Goal: Complete application form: Complete application form

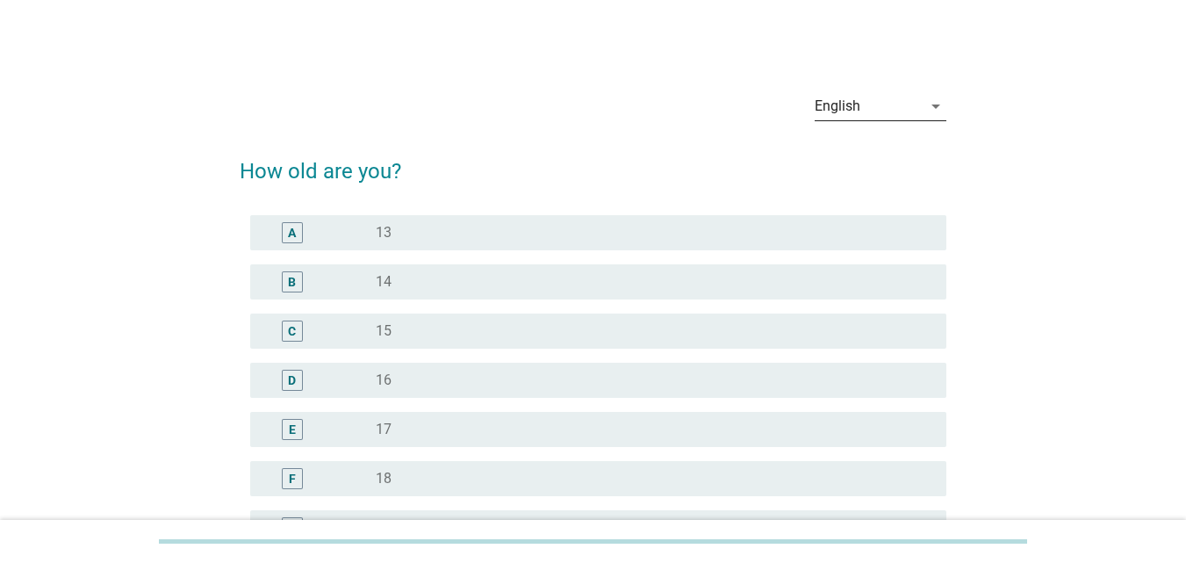
click at [915, 111] on div "English" at bounding box center [867, 106] width 107 height 28
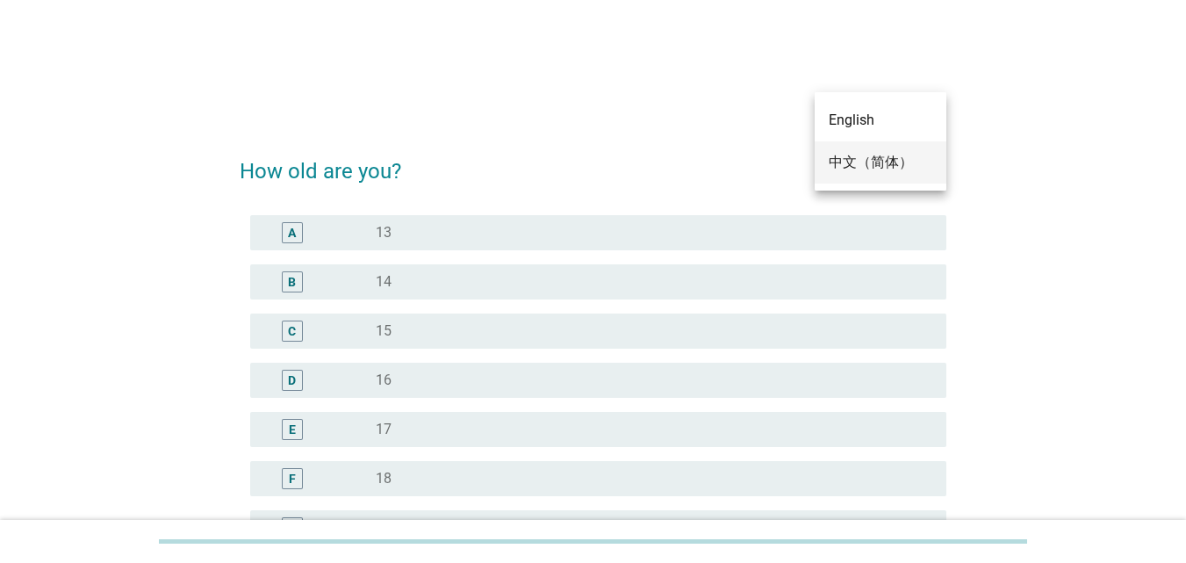
click at [895, 158] on div "中文（简体）" at bounding box center [880, 162] width 104 height 21
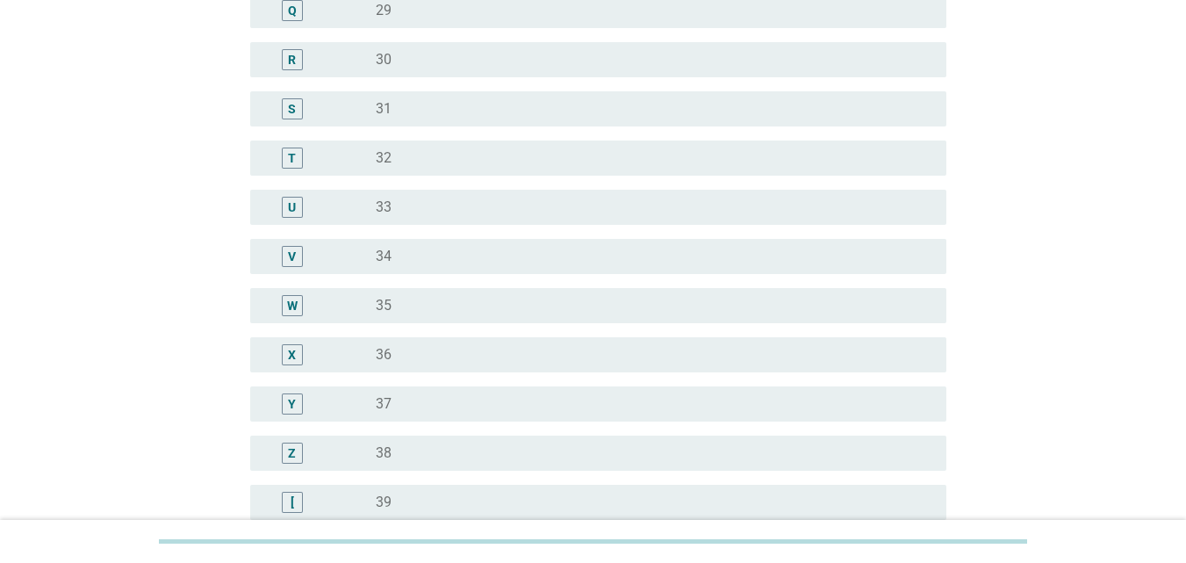
scroll to position [1132, 0]
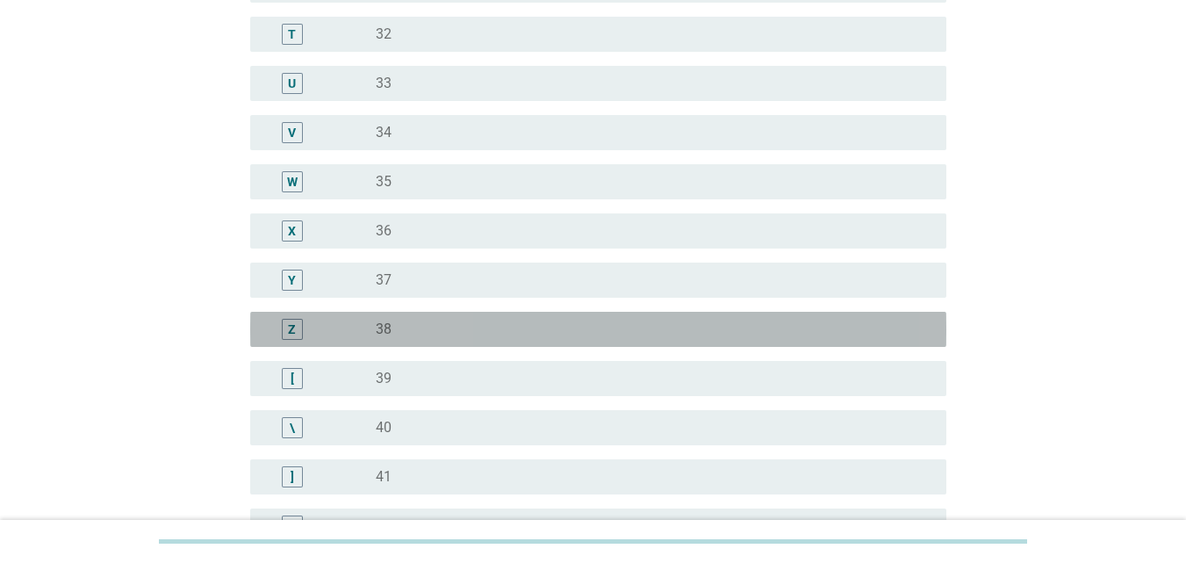
click at [627, 328] on div "radio_button_unchecked 38" at bounding box center [647, 329] width 542 height 18
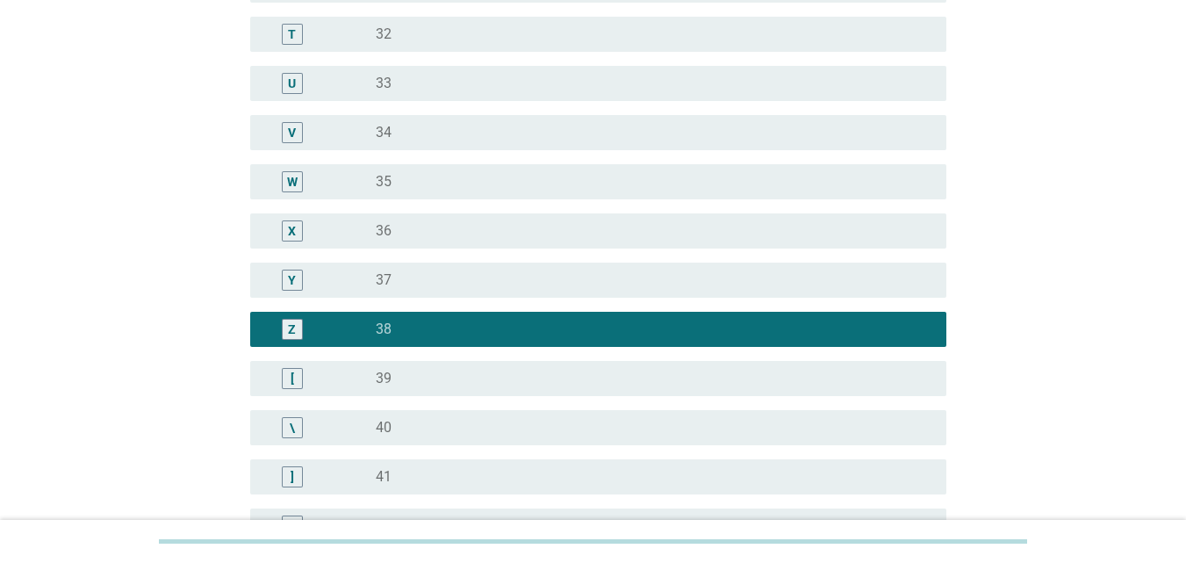
scroll to position [2223, 0]
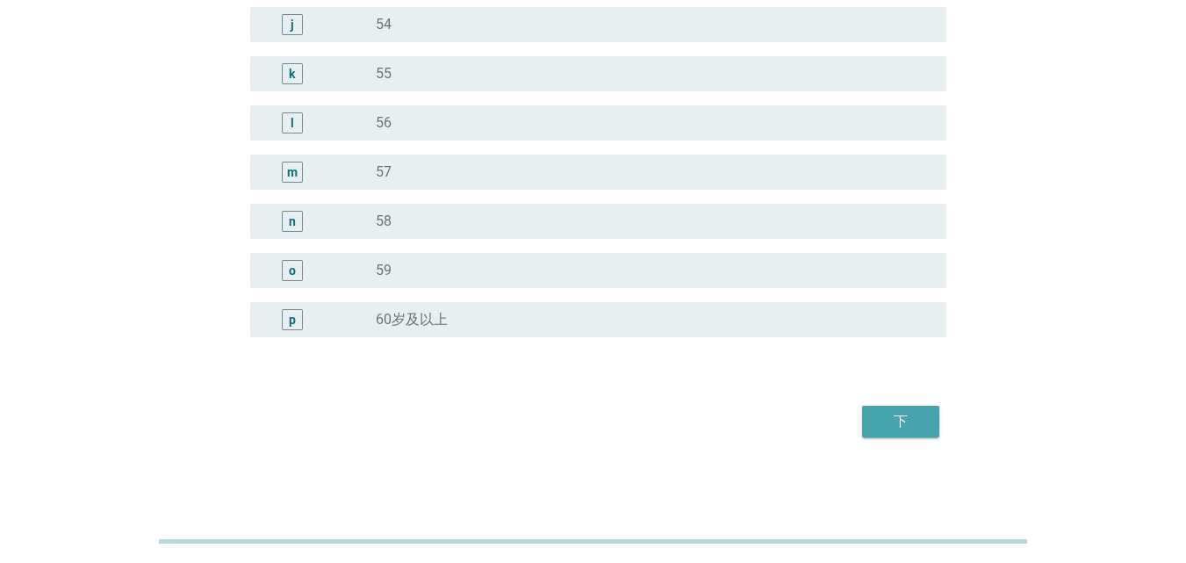
click at [880, 423] on div "下" at bounding box center [900, 421] width 49 height 21
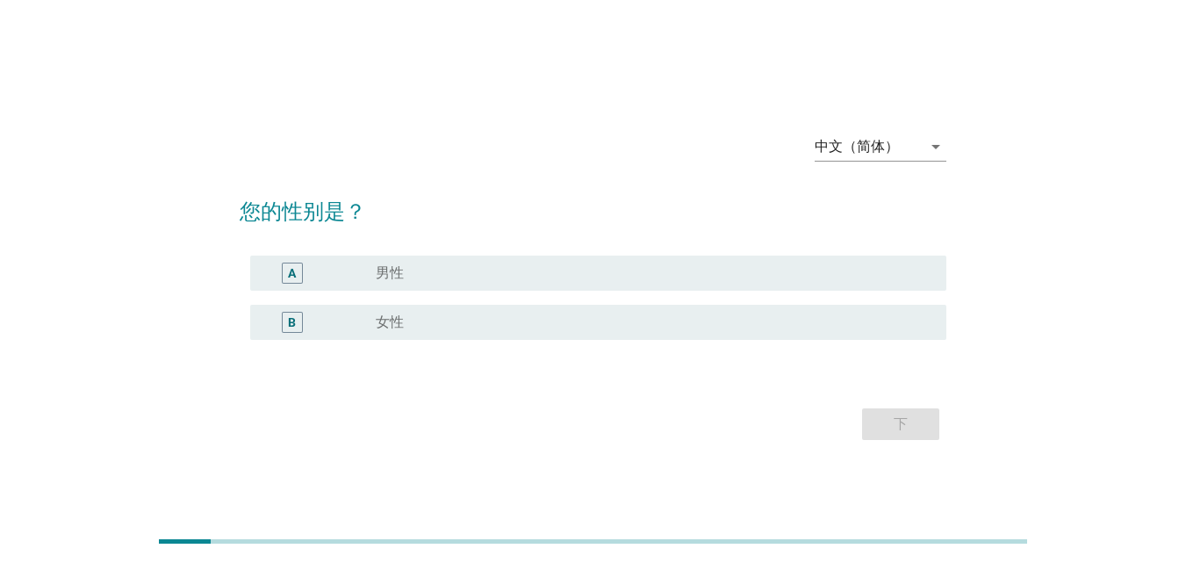
click at [586, 318] on div "radio_button_unchecked 女性" at bounding box center [647, 322] width 542 height 18
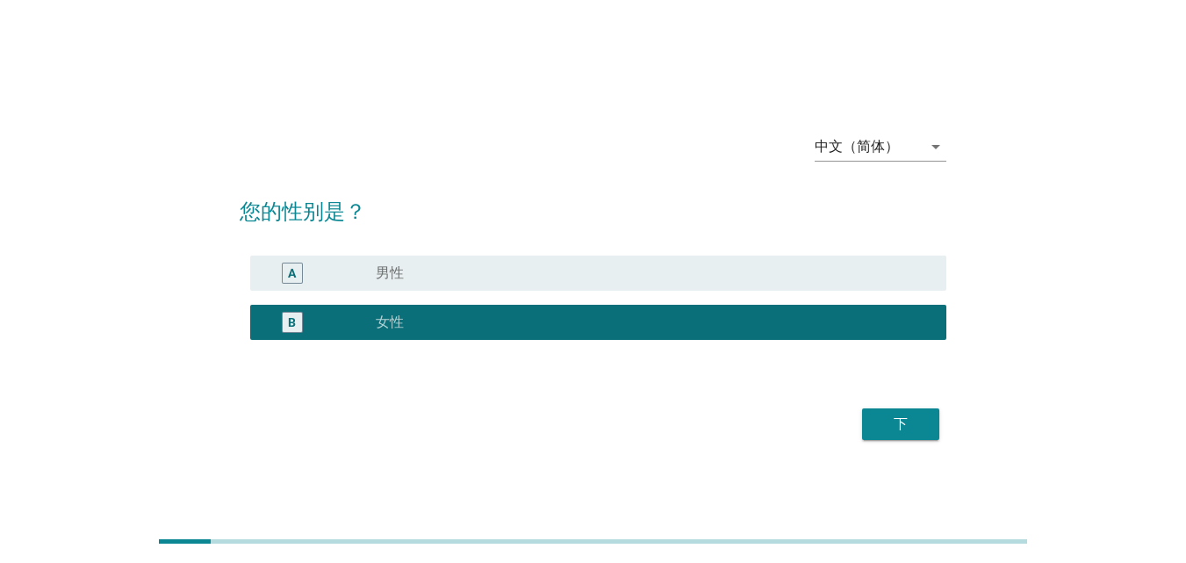
click at [900, 418] on div "下" at bounding box center [900, 423] width 49 height 21
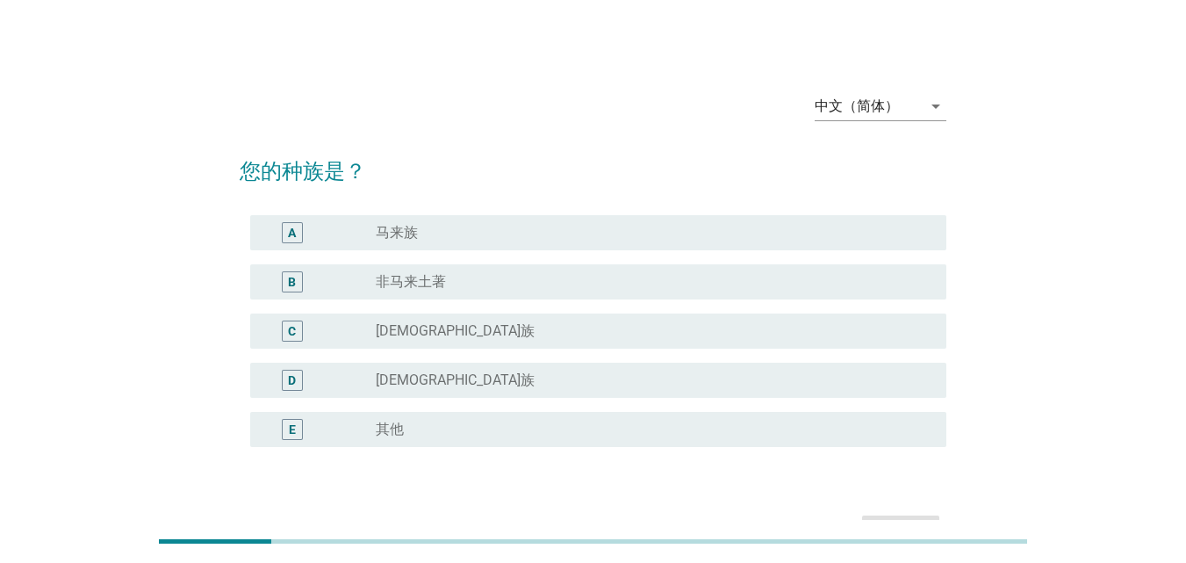
click at [444, 328] on div "radio_button_unchecked [DEMOGRAPHIC_DATA]族" at bounding box center [647, 331] width 542 height 18
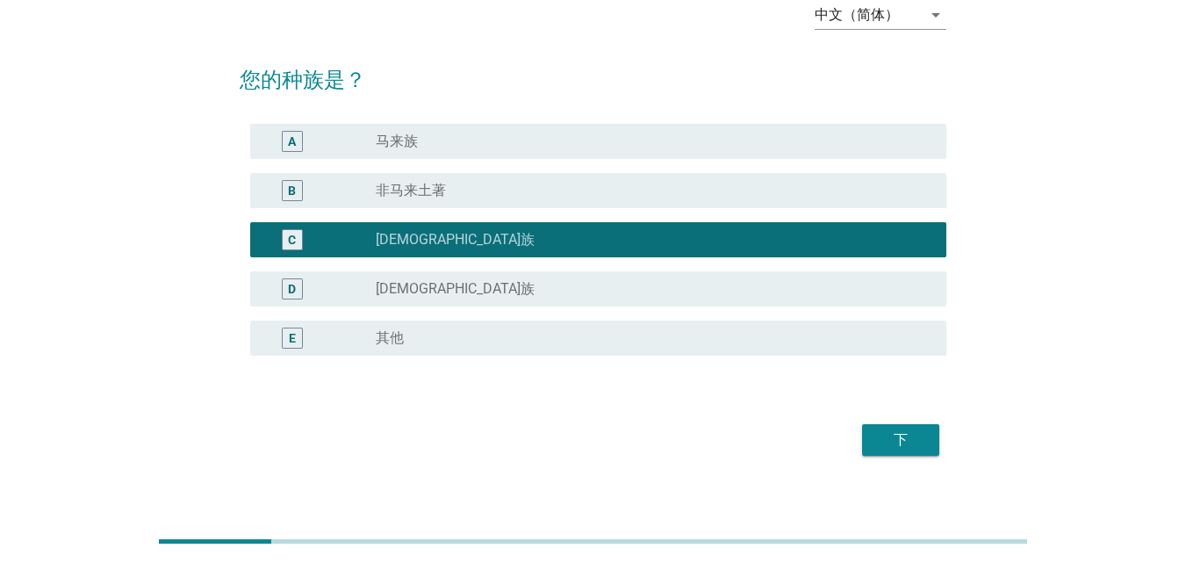
scroll to position [110, 0]
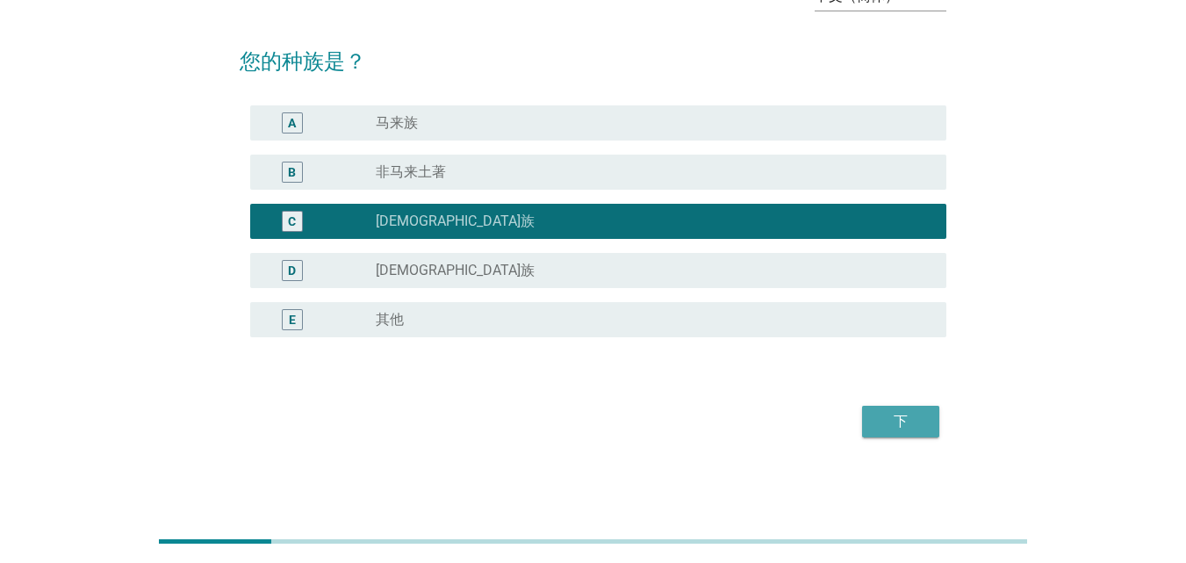
click at [900, 415] on div "下" at bounding box center [900, 421] width 49 height 21
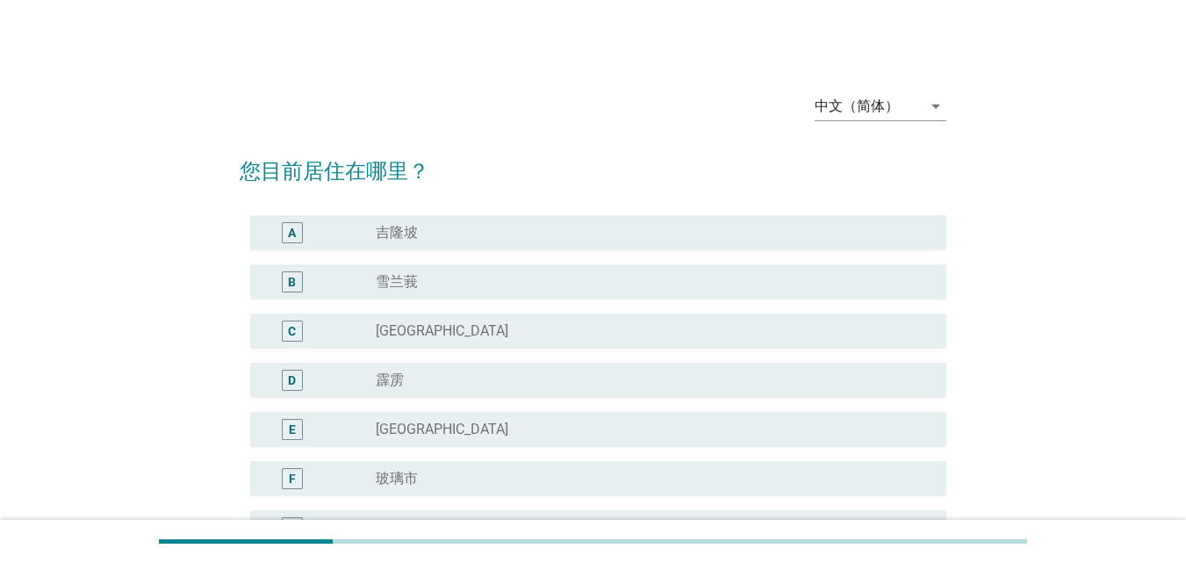
click at [418, 431] on div "radio_button_unchecked [GEOGRAPHIC_DATA]" at bounding box center [647, 429] width 542 height 18
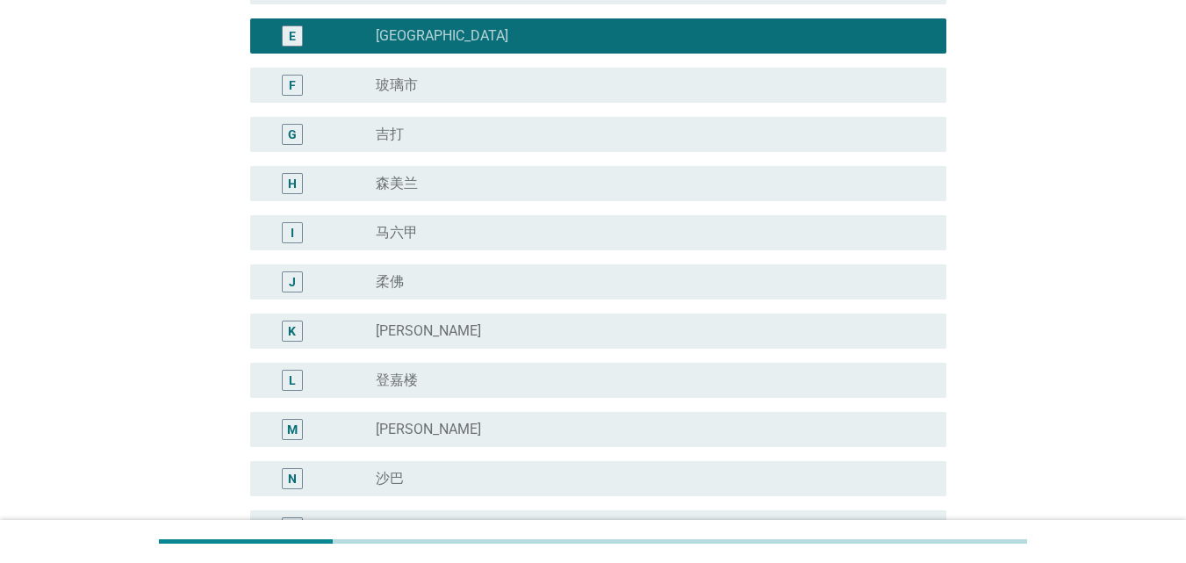
scroll to position [650, 0]
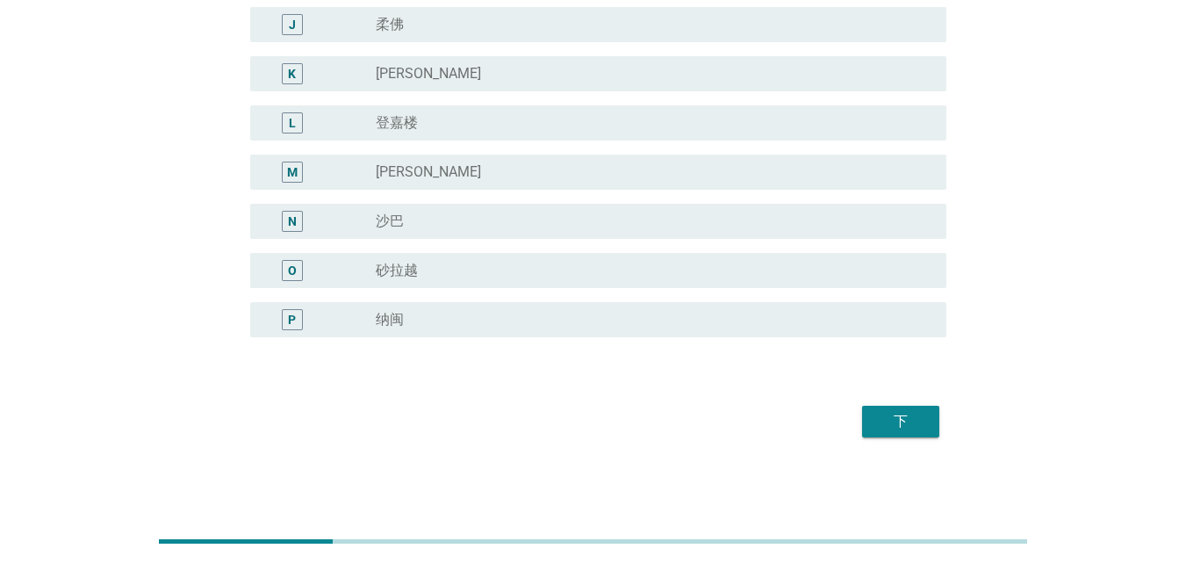
click at [903, 412] on div "下" at bounding box center [900, 421] width 49 height 21
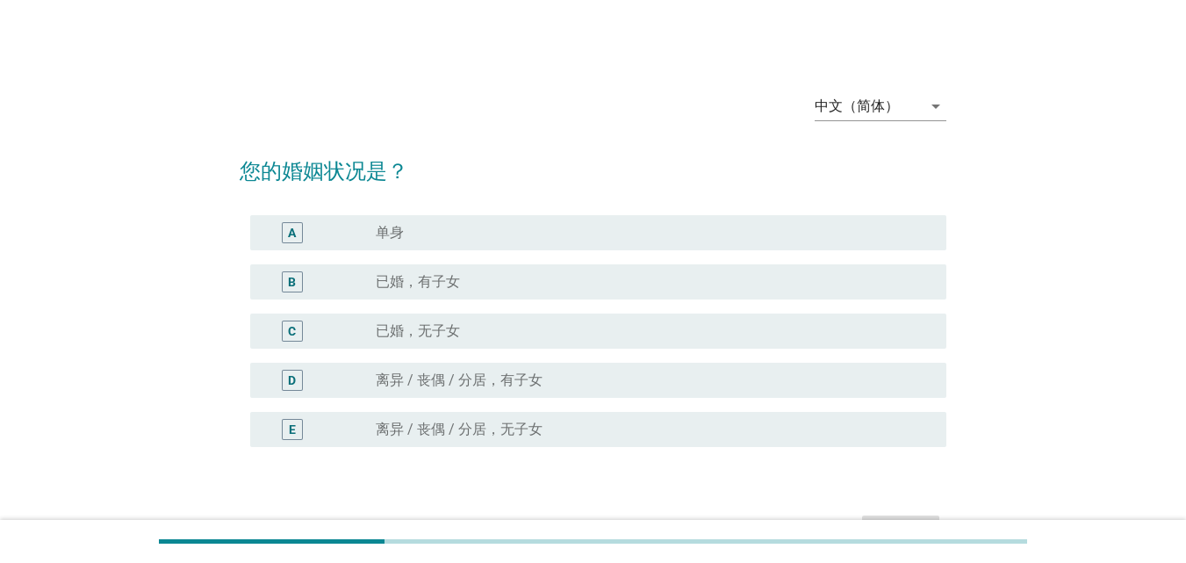
click at [444, 281] on label "已婚，有子女" at bounding box center [418, 282] width 84 height 18
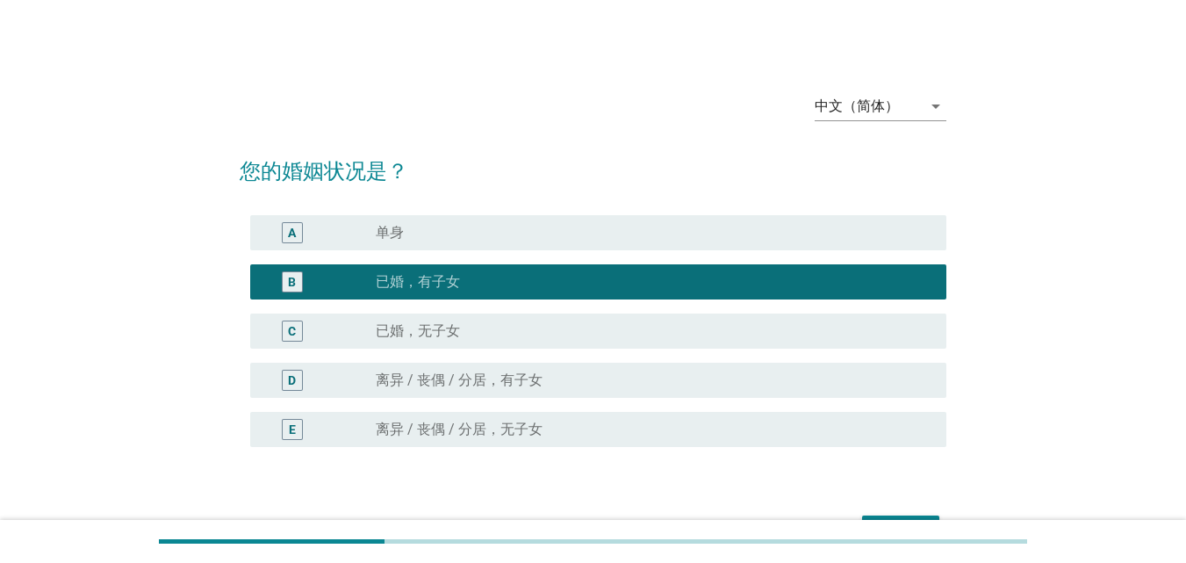
scroll to position [110, 0]
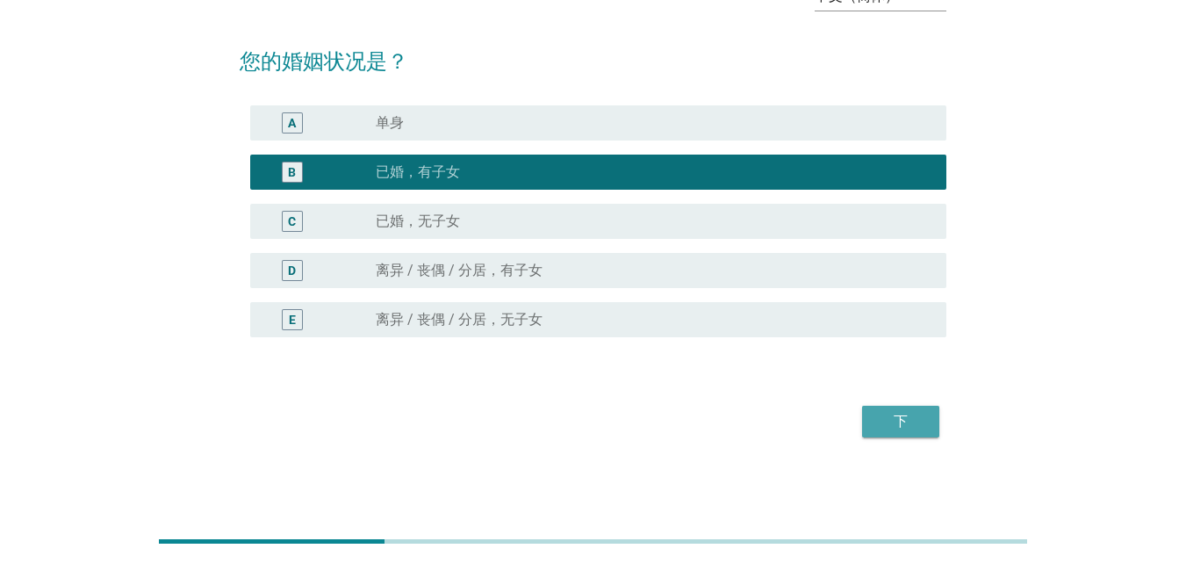
click at [883, 422] on div "下" at bounding box center [900, 421] width 49 height 21
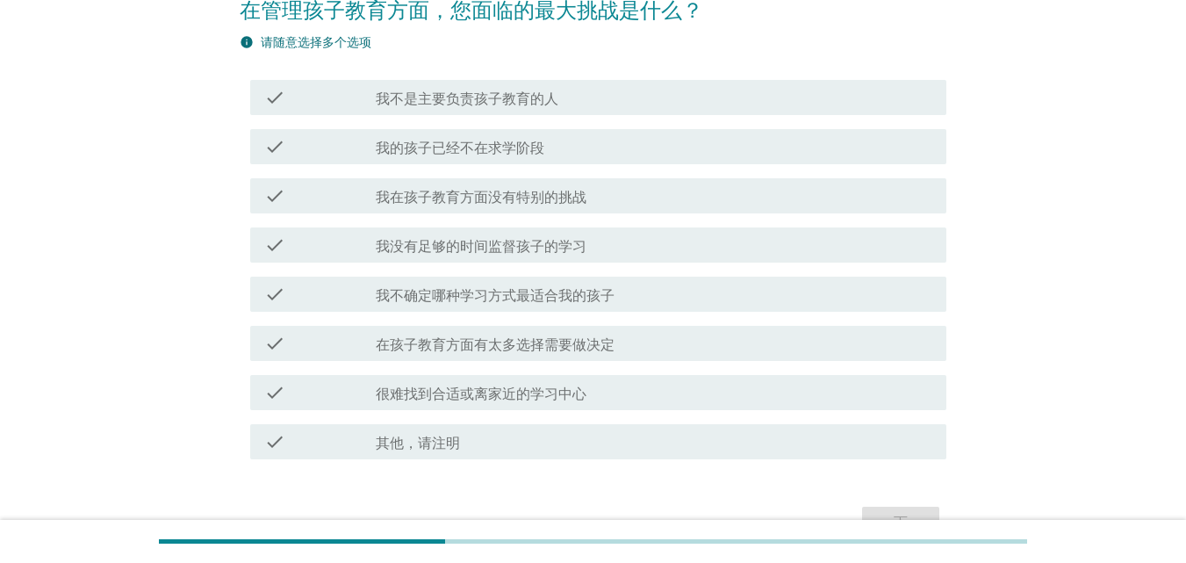
scroll to position [173, 0]
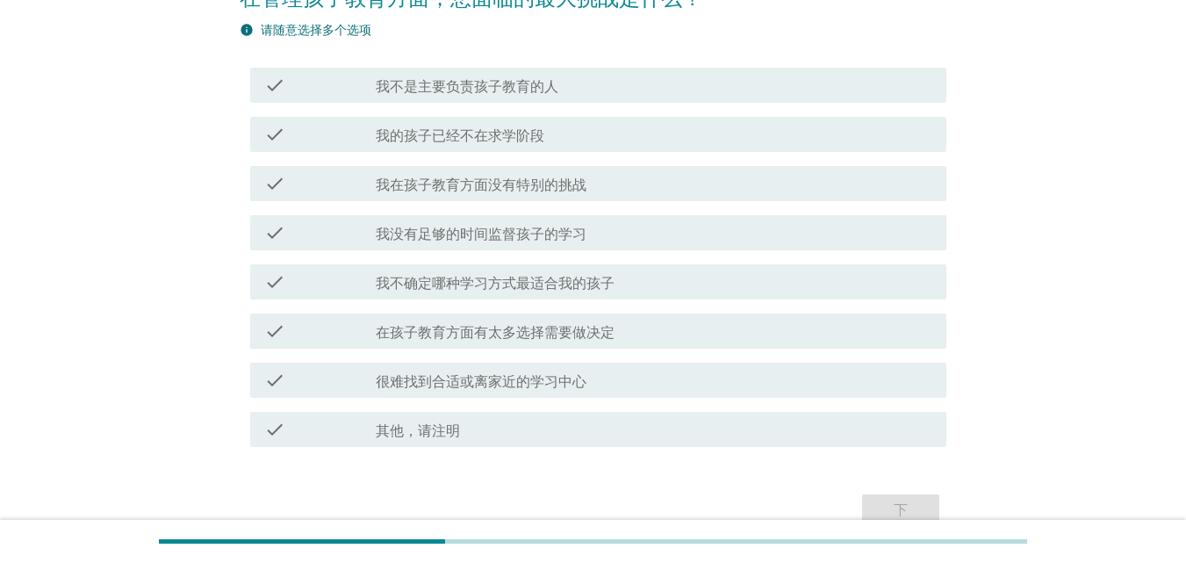
click at [483, 226] on label "我没有足够的时间监督孩子的学习" at bounding box center [481, 235] width 211 height 18
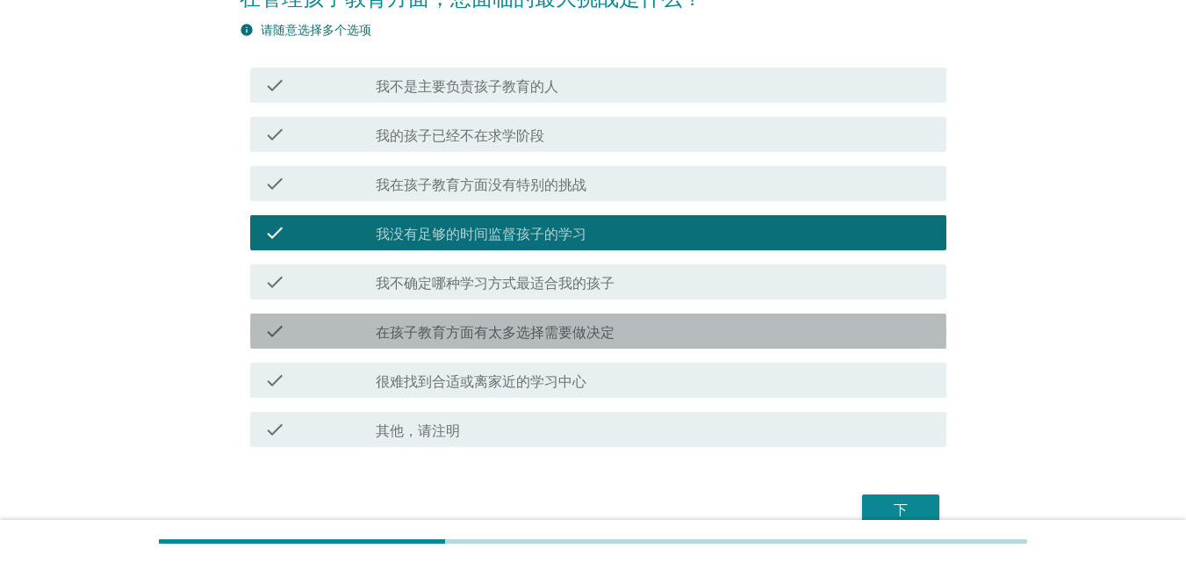
click at [548, 338] on label "在孩子教育方面有太多选择需要做决定" at bounding box center [495, 333] width 239 height 18
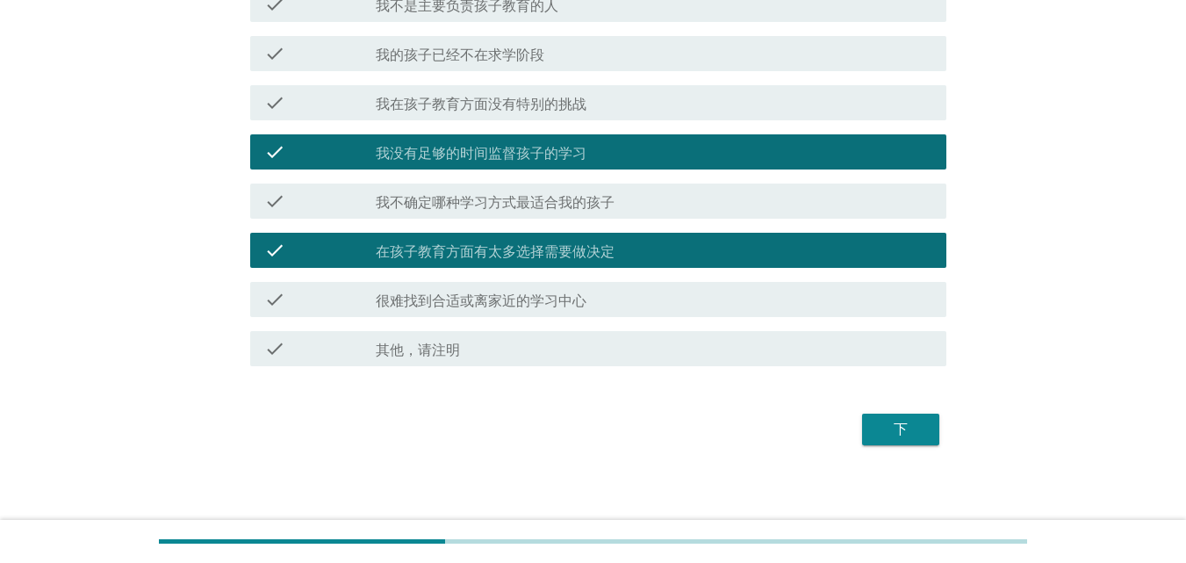
scroll to position [254, 0]
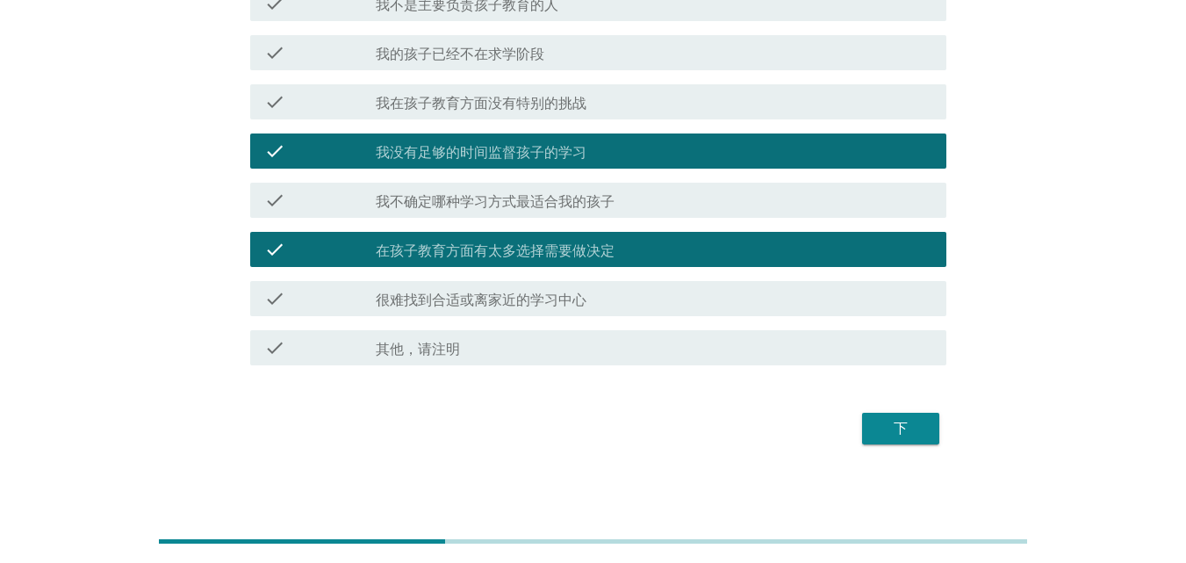
click at [911, 434] on div "下" at bounding box center [900, 428] width 49 height 21
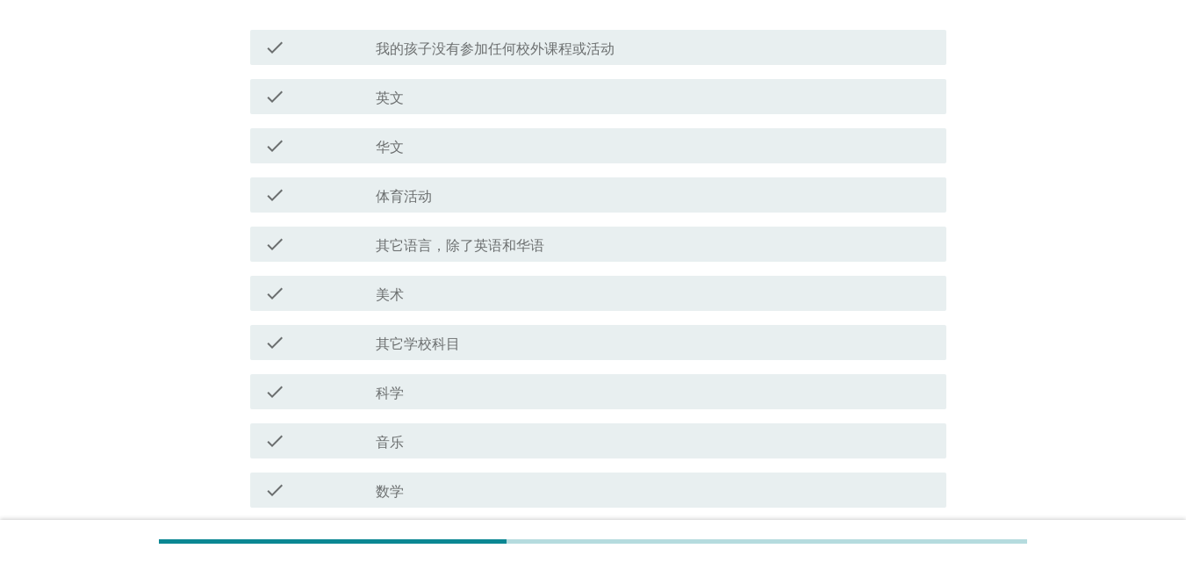
scroll to position [213, 0]
drag, startPoint x: 1183, startPoint y: 224, endPoint x: 1187, endPoint y: 247, distance: 24.1
click at [1185, 247] on html "English 中文（简体） 中文（简体） arrow_drop_down 您的孩子目前在校外参加哪些类型的课程或活动？ info 请随意选择多个选项 che…" at bounding box center [593, 251] width 1186 height 928
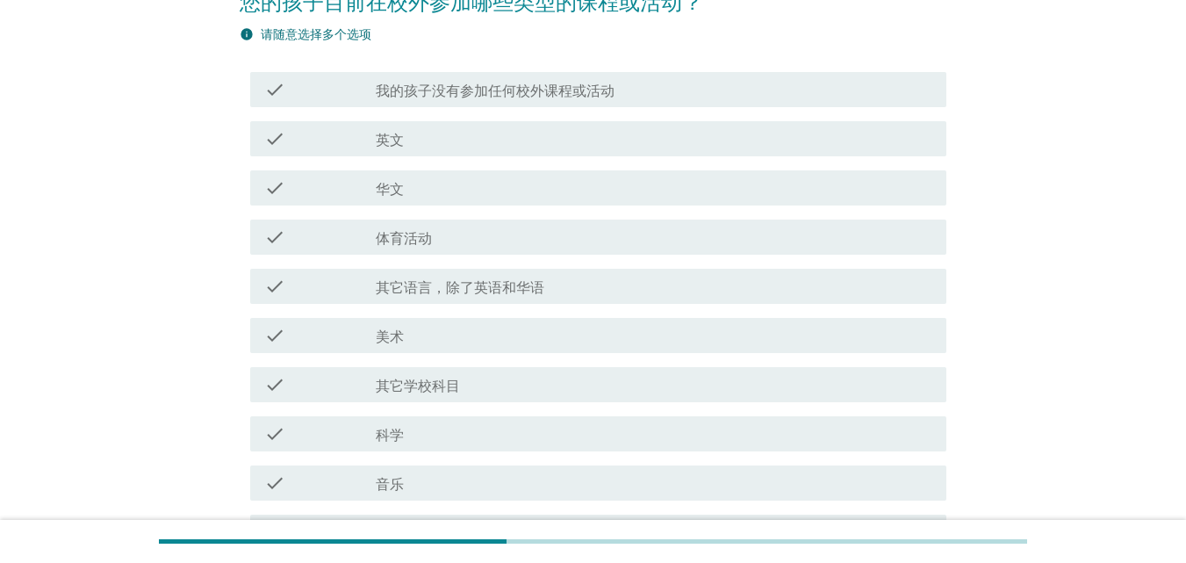
scroll to position [205, 0]
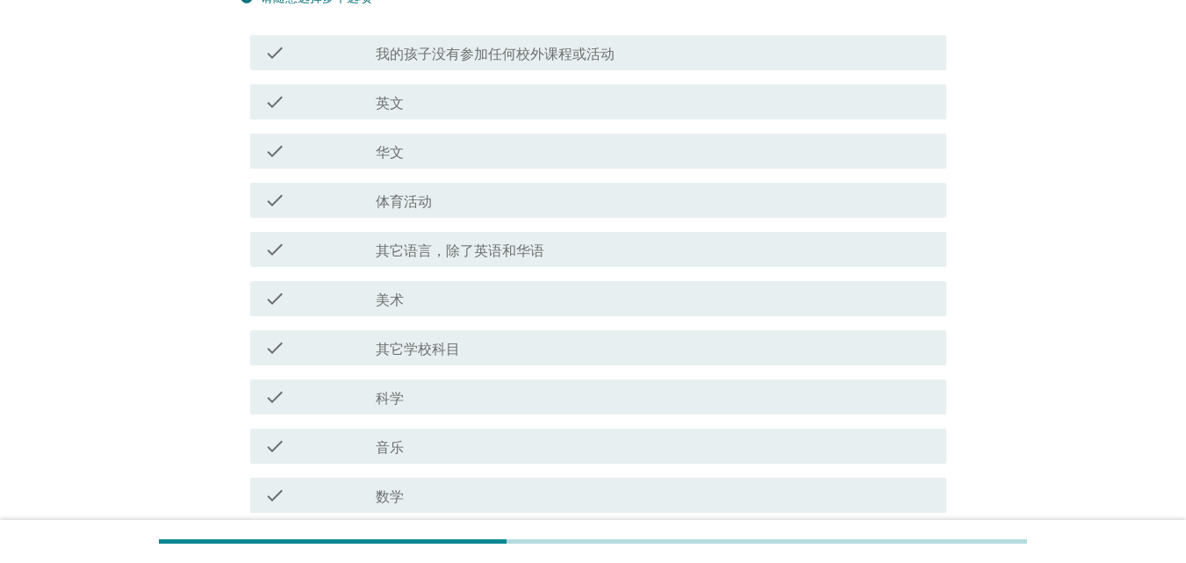
click at [453, 98] on div "check_box_outline_blank 英文" at bounding box center [654, 101] width 556 height 21
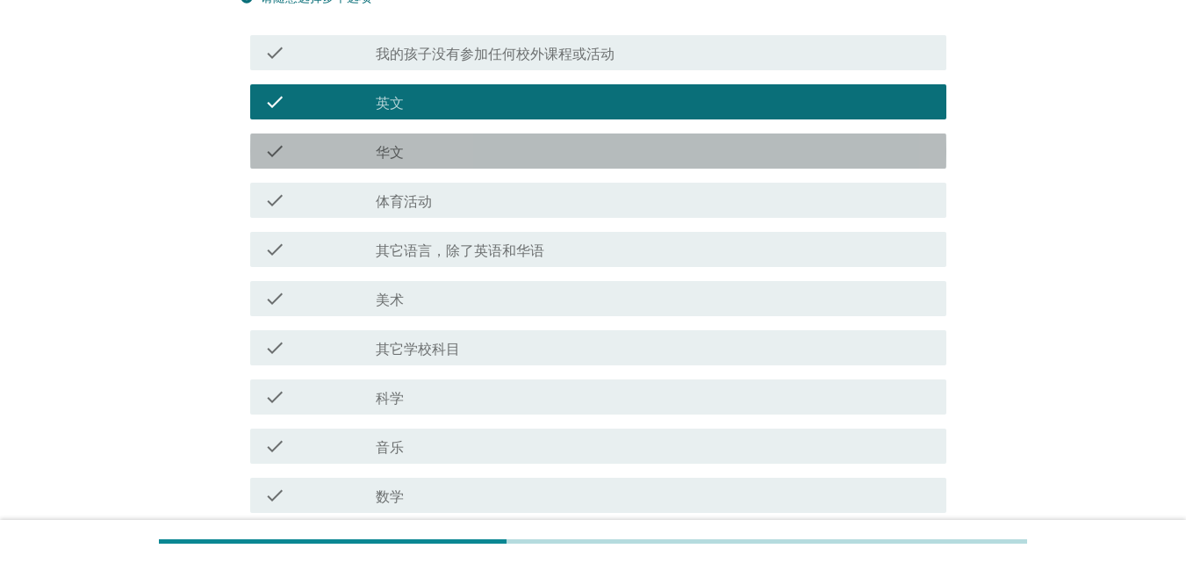
click at [431, 148] on div "check_box_outline_blank 华文" at bounding box center [654, 150] width 556 height 21
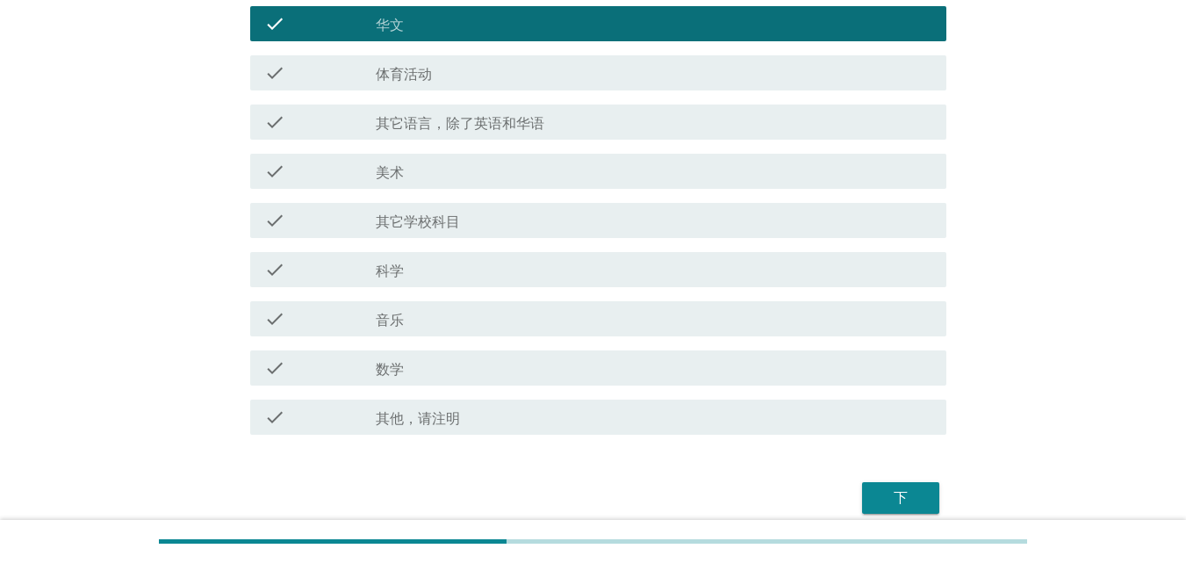
scroll to position [333, 0]
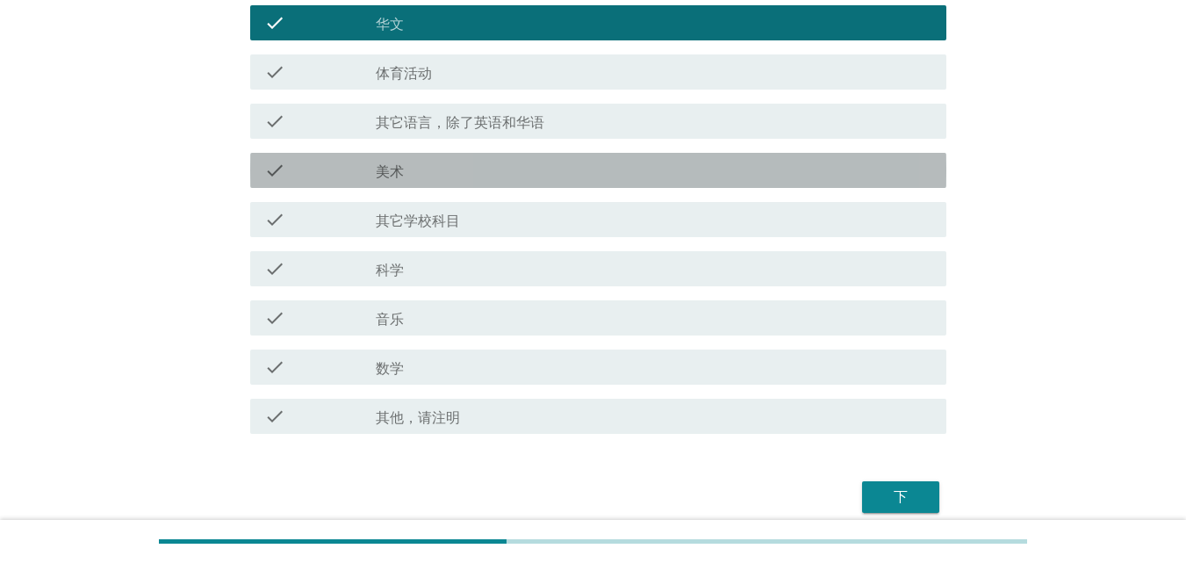
click at [591, 172] on div "check_box_outline_blank 美术" at bounding box center [654, 170] width 556 height 21
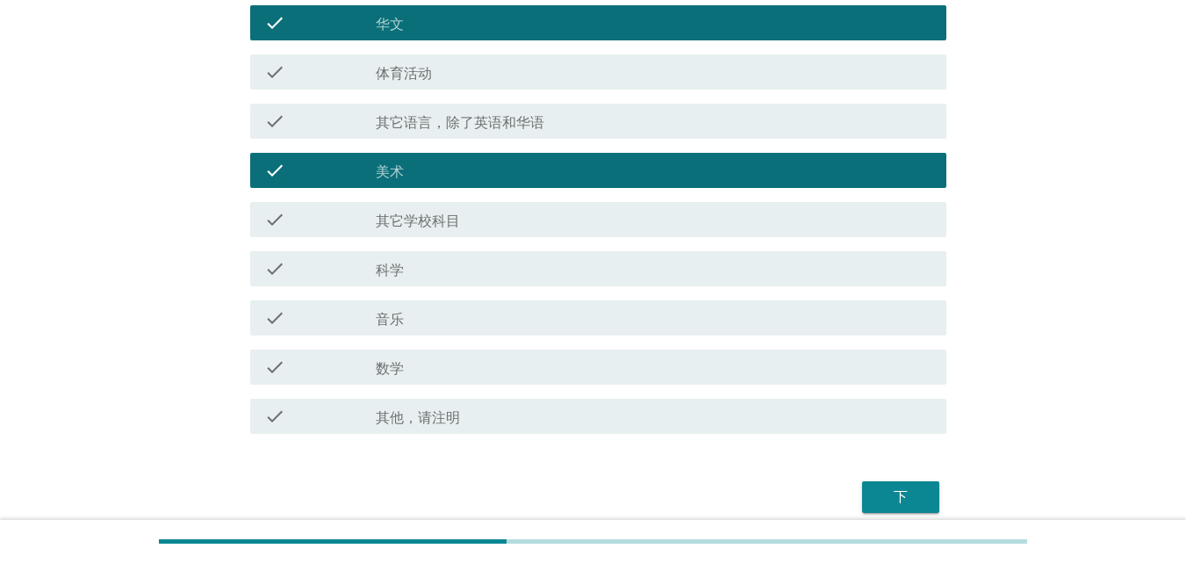
click at [423, 314] on div "check_box_outline_blank 音乐" at bounding box center [654, 317] width 556 height 21
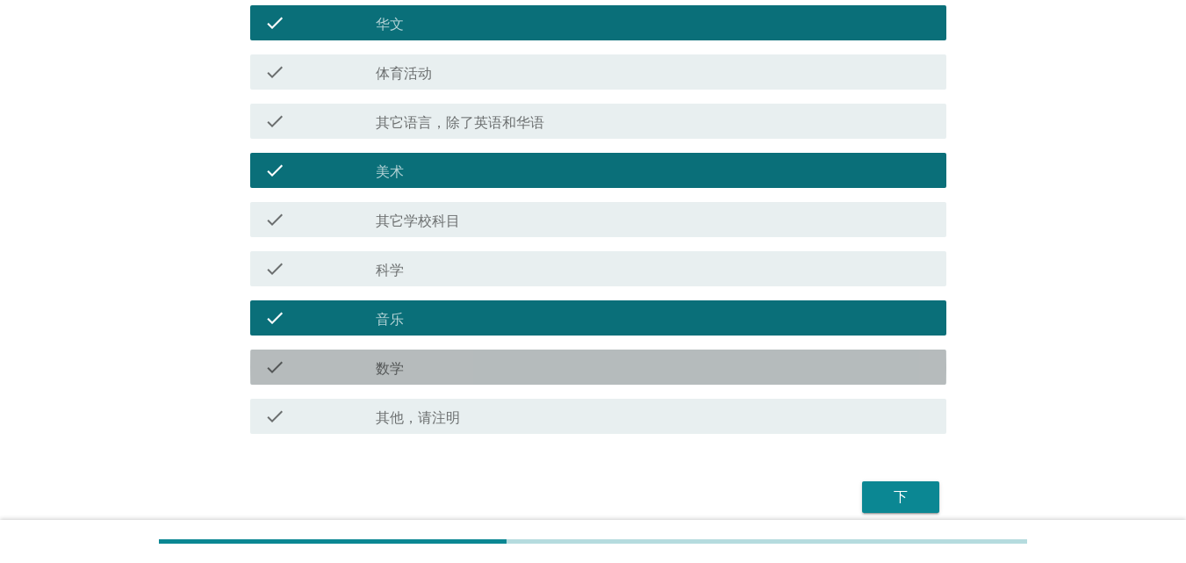
click at [454, 370] on div "check_box_outline_blank 数学" at bounding box center [654, 366] width 556 height 21
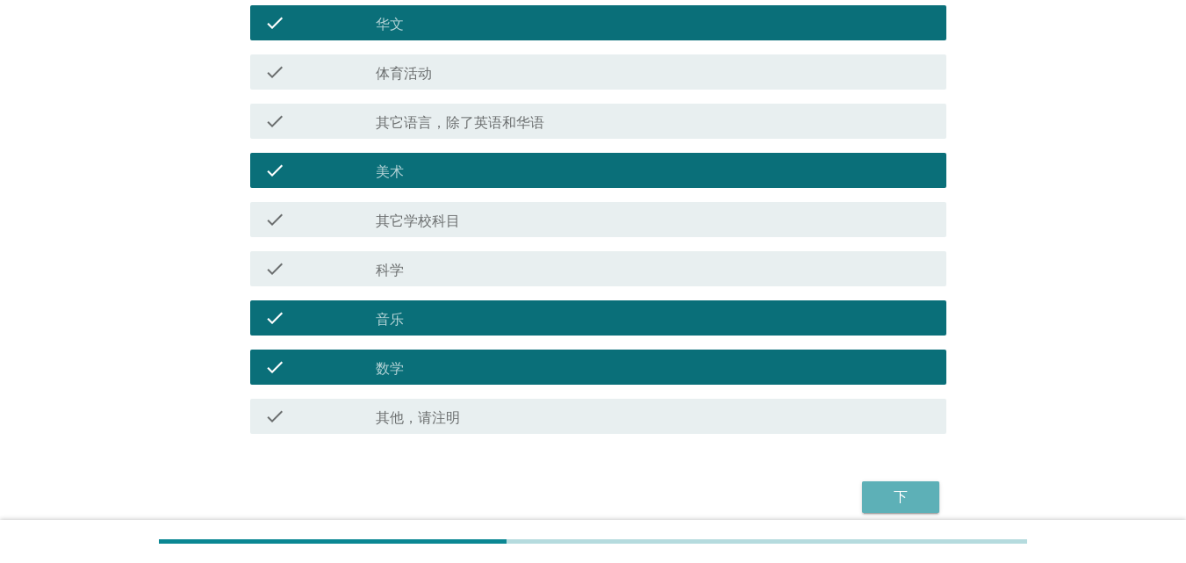
click at [918, 505] on div "下" at bounding box center [900, 496] width 49 height 21
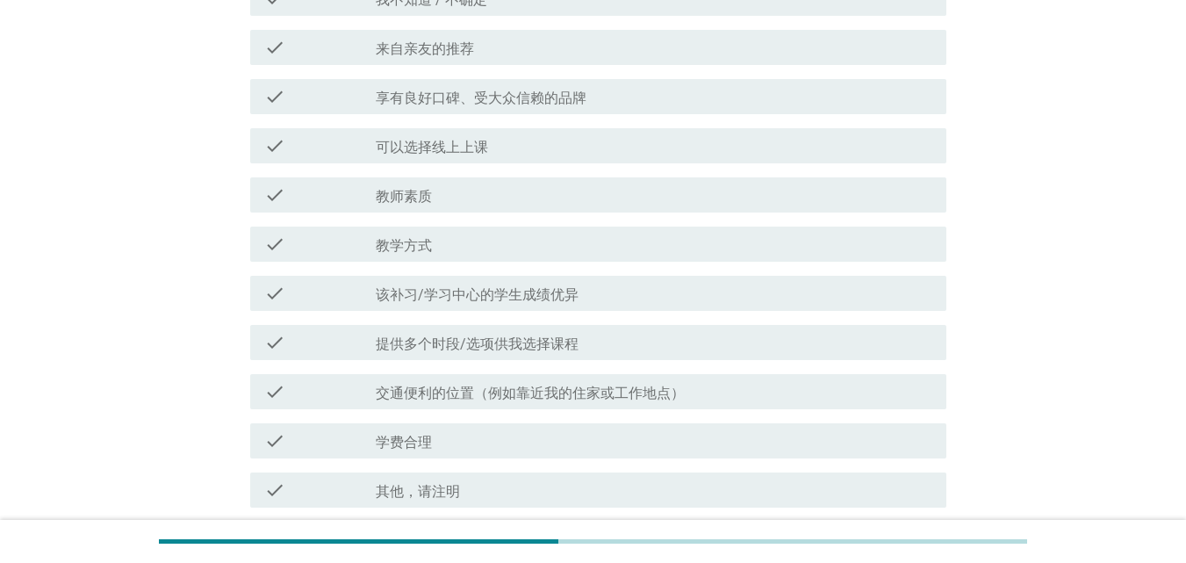
scroll to position [267, 0]
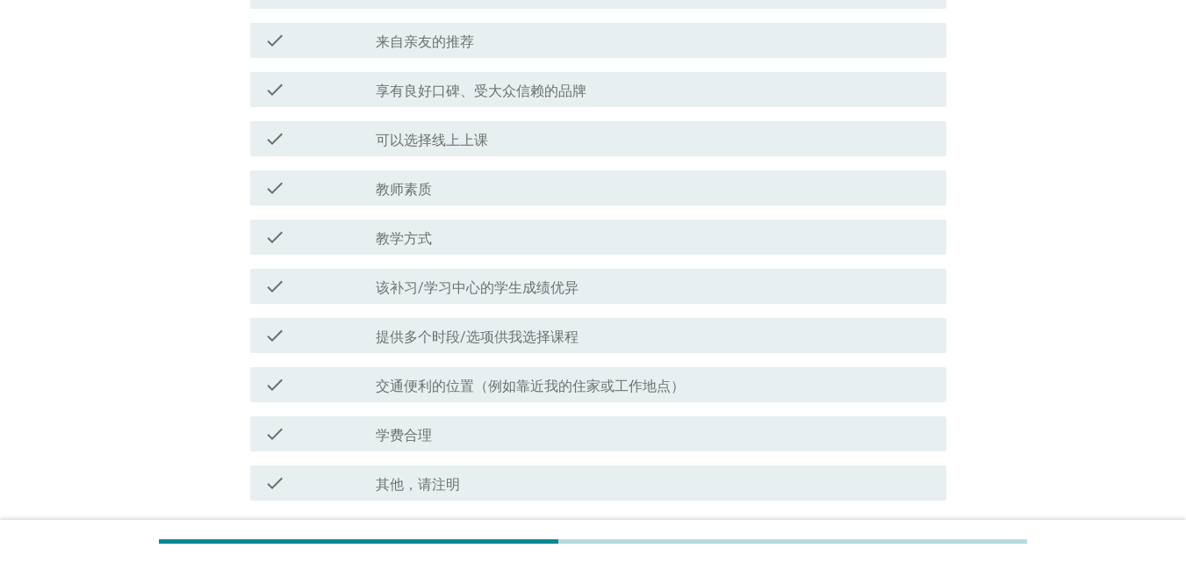
click at [455, 96] on label "享有良好口碑、受大众信赖的品牌" at bounding box center [481, 91] width 211 height 18
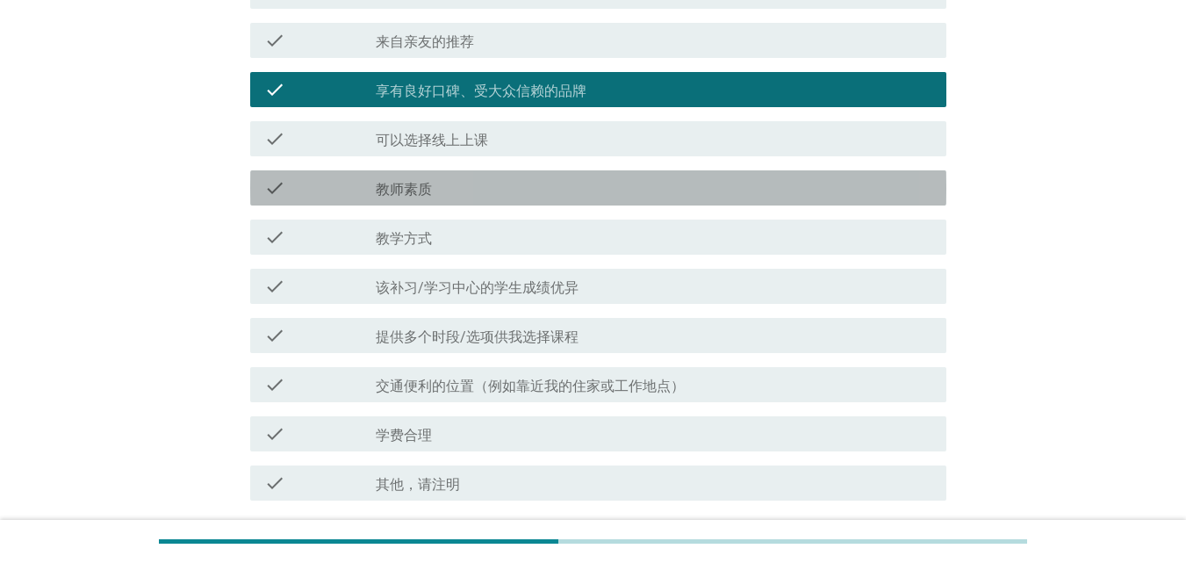
click at [525, 197] on div "check_box_outline_blank 教师素质" at bounding box center [654, 187] width 556 height 21
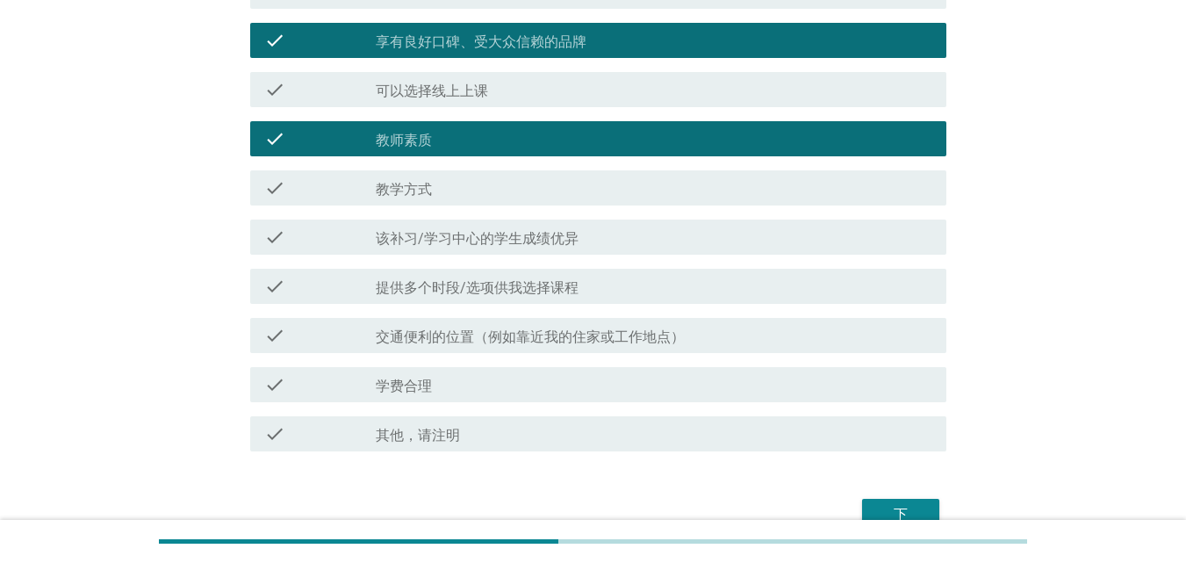
scroll to position [374, 0]
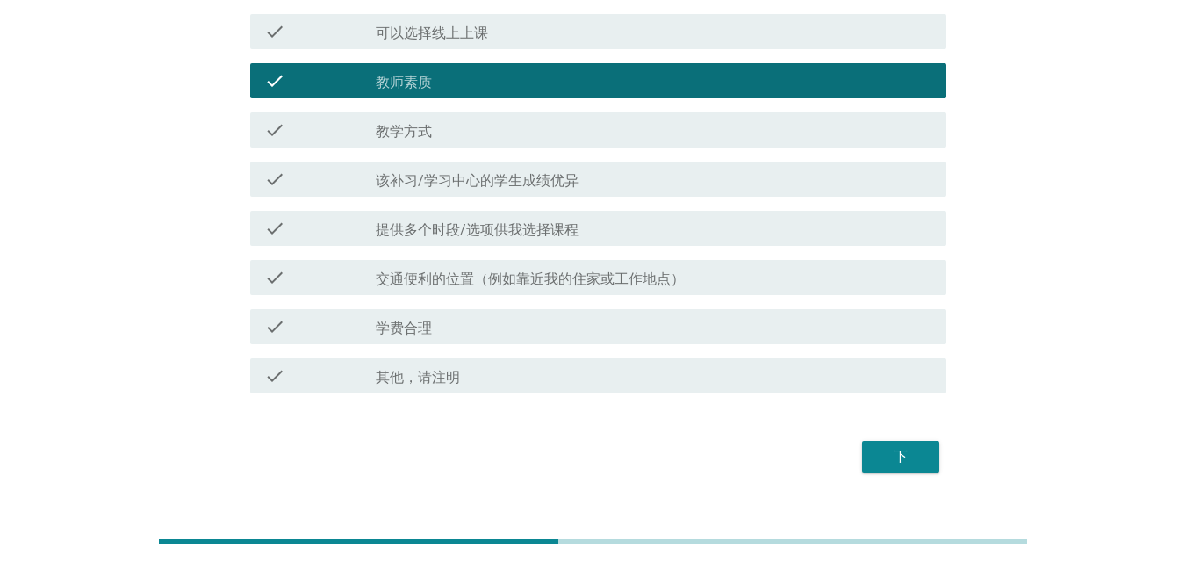
click at [514, 120] on div "check_box_outline_blank 教学方式" at bounding box center [654, 129] width 556 height 21
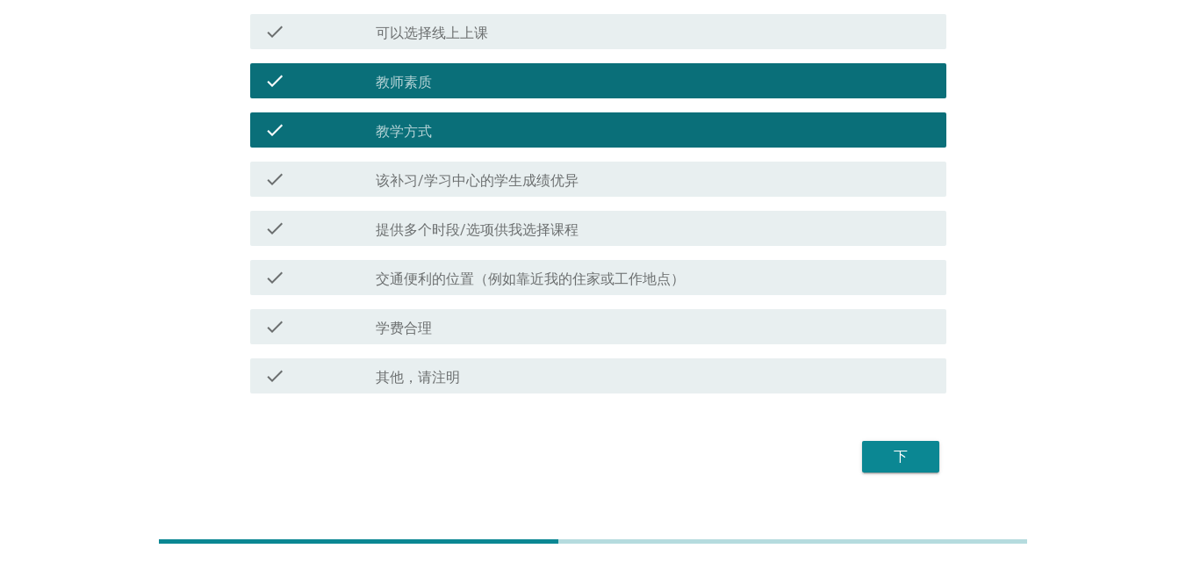
click at [602, 276] on label "交通便利的位置（例如靠近我的住家或工作地点）" at bounding box center [530, 279] width 309 height 18
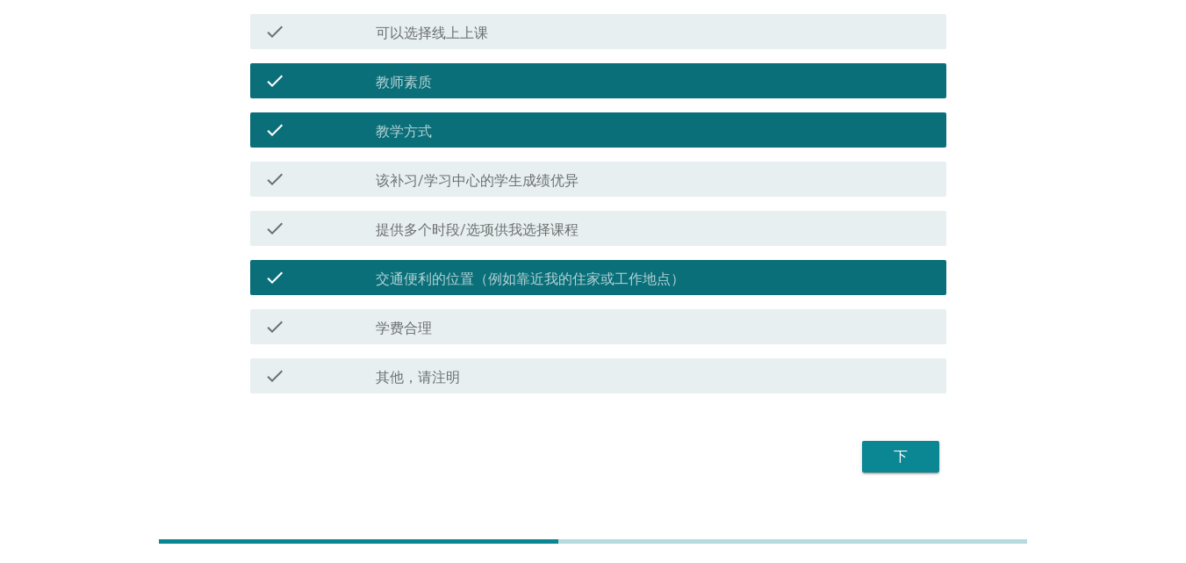
click at [578, 323] on div "check_box_outline_blank 学费合理" at bounding box center [654, 326] width 556 height 21
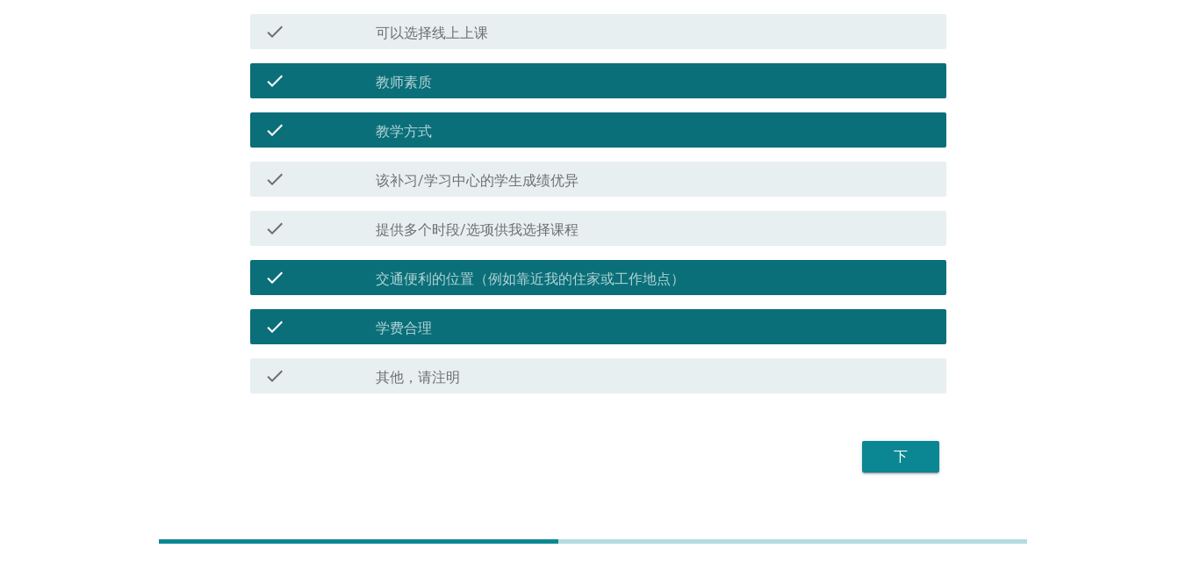
click at [598, 181] on div "check_box_outline_blank 该补习/学习中心的学生成绩优异" at bounding box center [654, 178] width 556 height 21
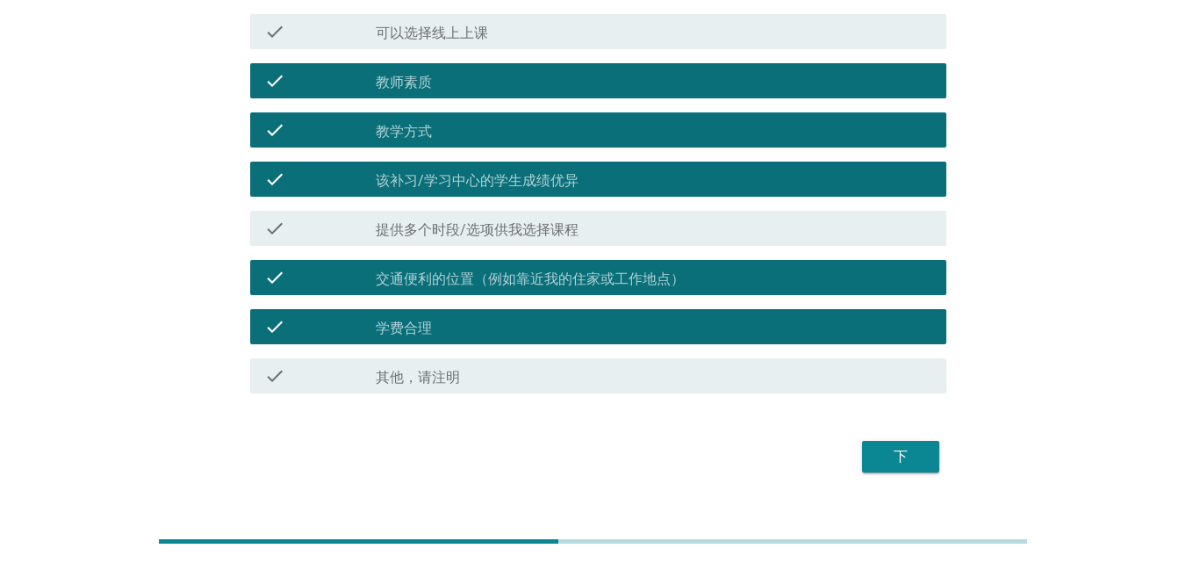
click at [901, 456] on div "下" at bounding box center [900, 456] width 49 height 21
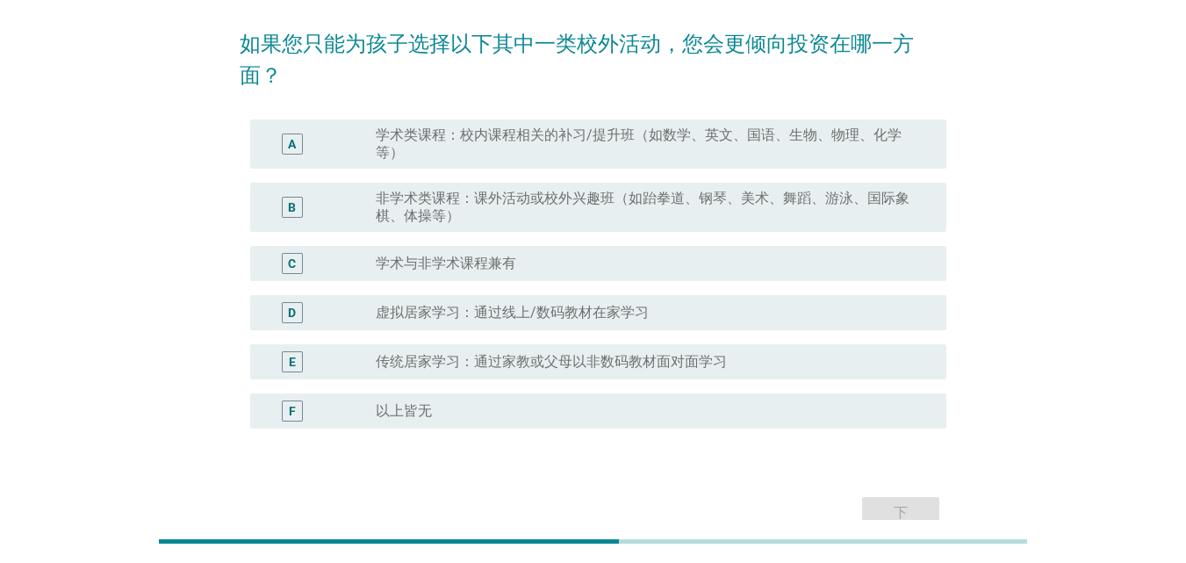
scroll to position [90, 0]
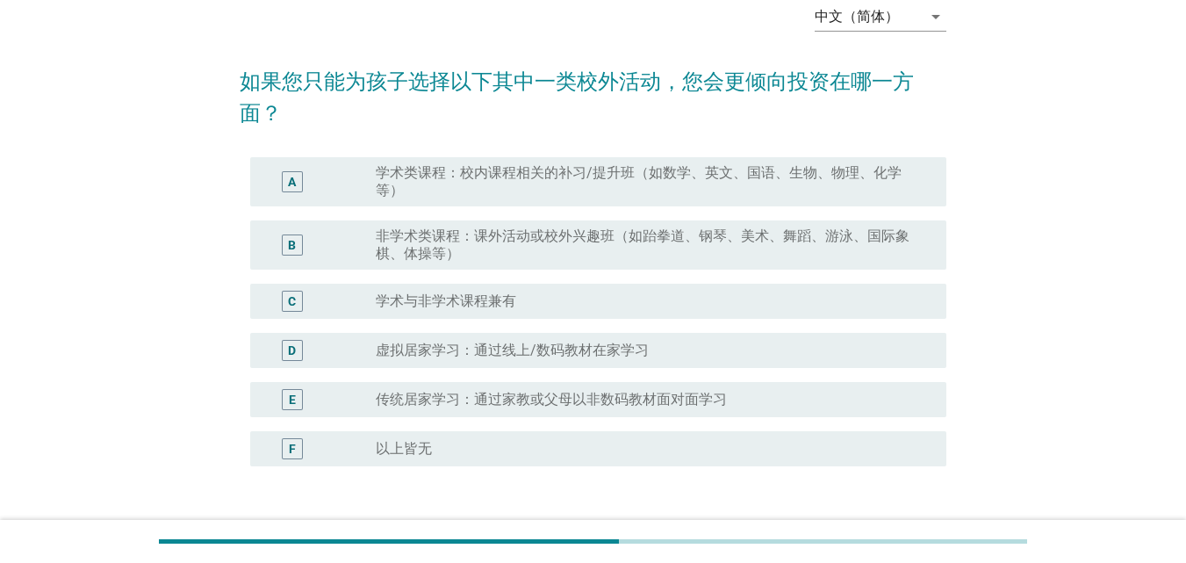
click at [752, 180] on label "学术类课程：校内课程相关的补习/提升班（如数学、英文、国语、生物、物理、化学等）" at bounding box center [647, 181] width 542 height 35
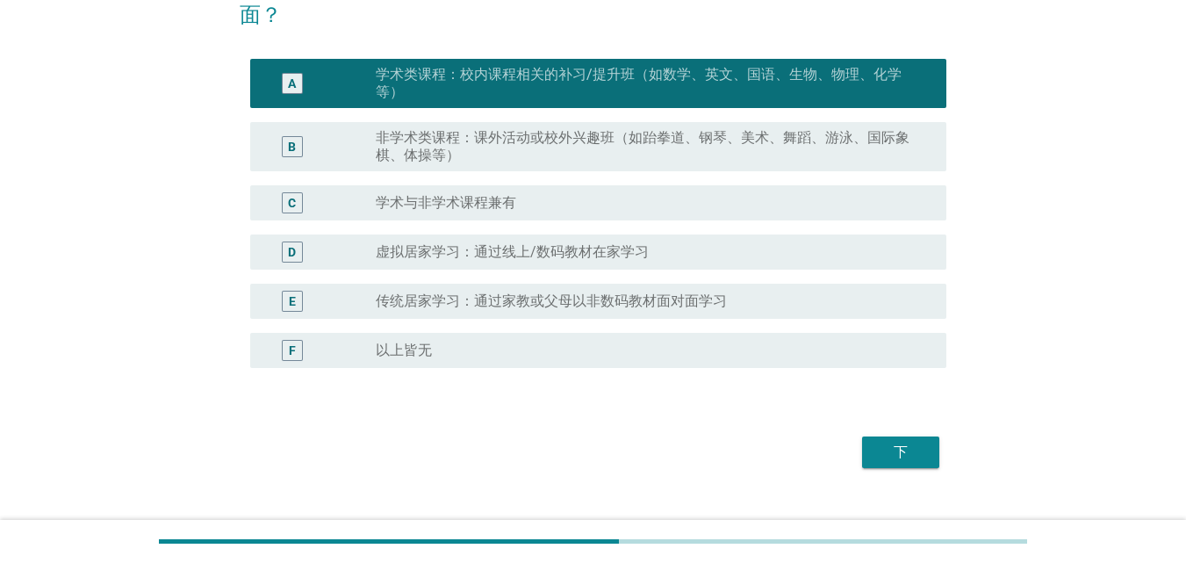
scroll to position [199, 0]
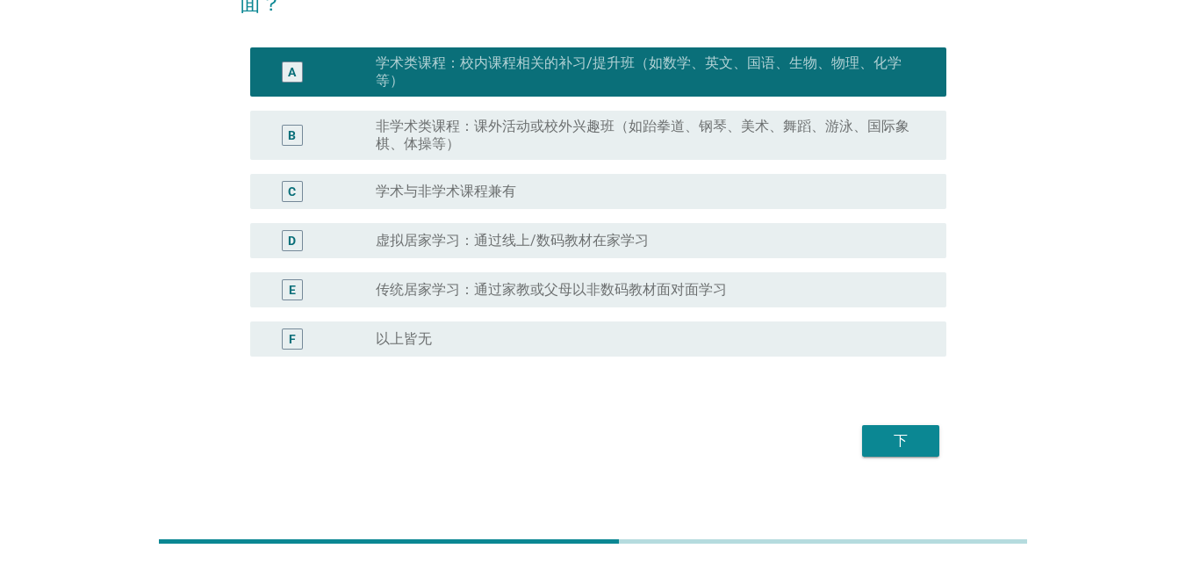
click at [928, 439] on button "下" at bounding box center [900, 441] width 77 height 32
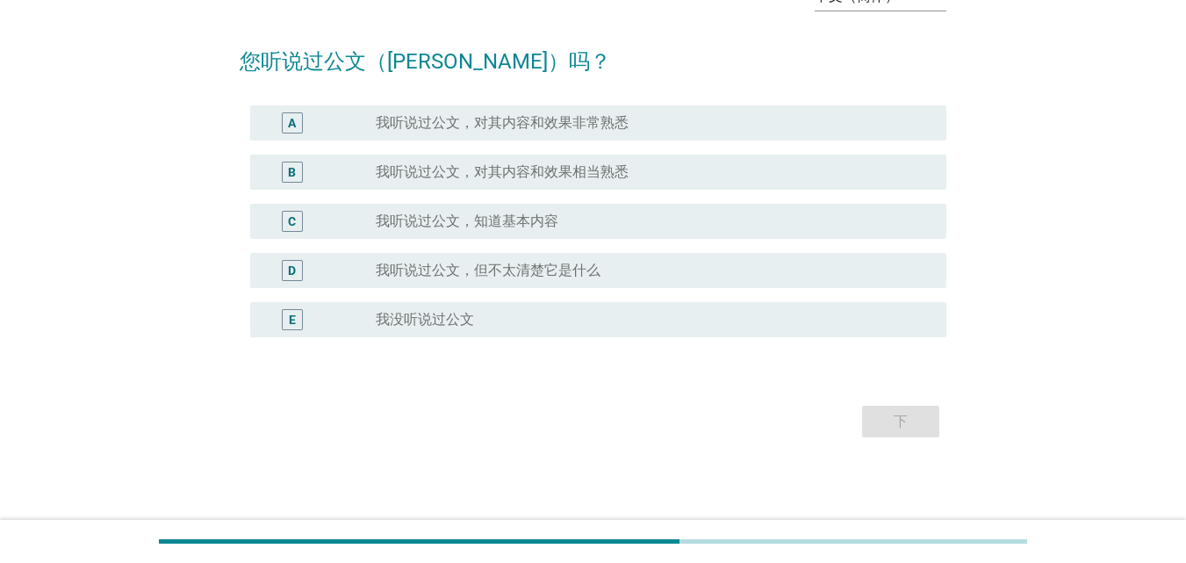
scroll to position [0, 0]
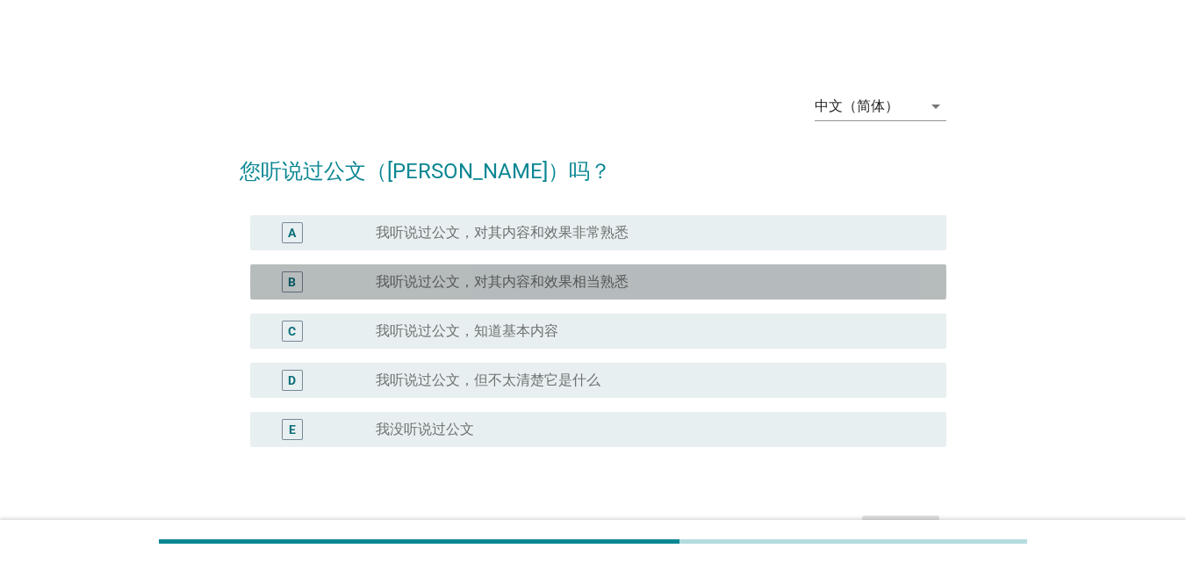
click at [519, 291] on div "radio_button_unchecked 我听说过公文，对其内容和效果相当熟悉" at bounding box center [654, 281] width 556 height 21
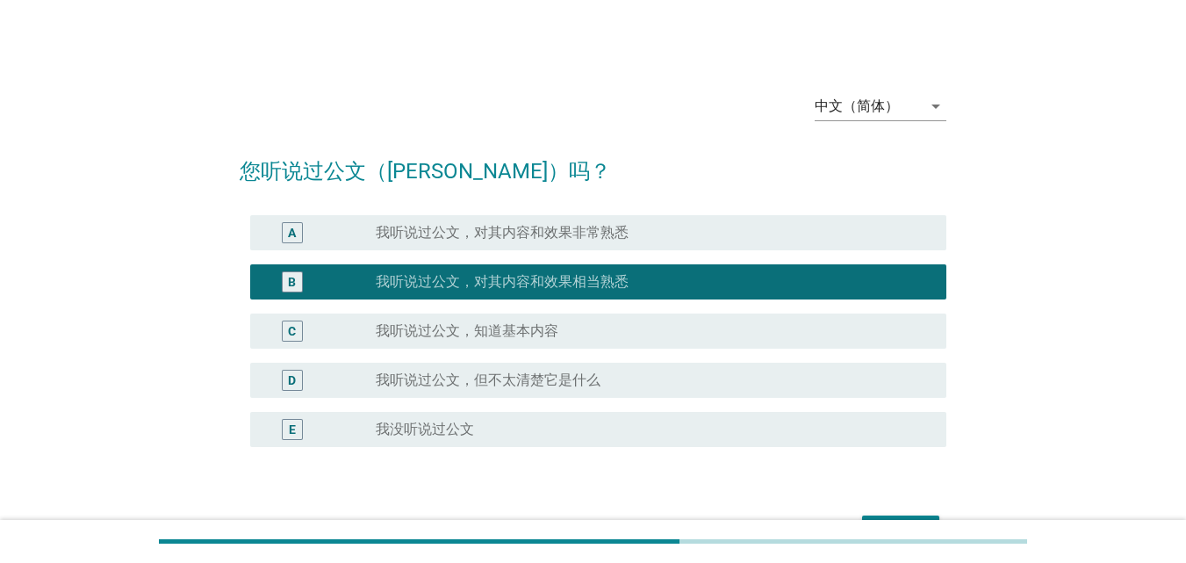
scroll to position [110, 0]
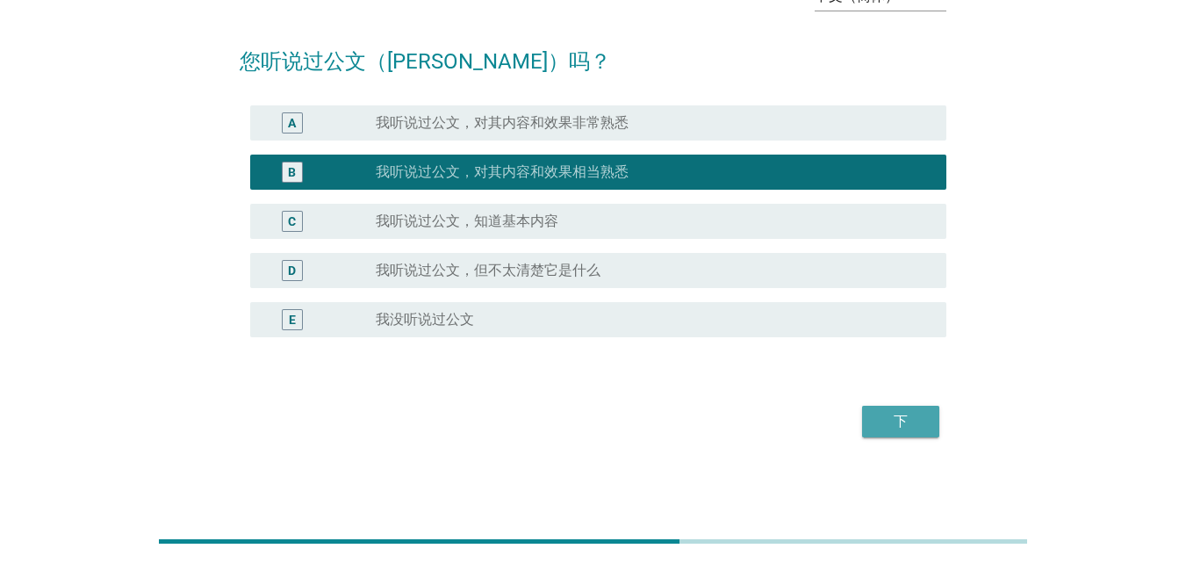
click at [882, 434] on button "下" at bounding box center [900, 421] width 77 height 32
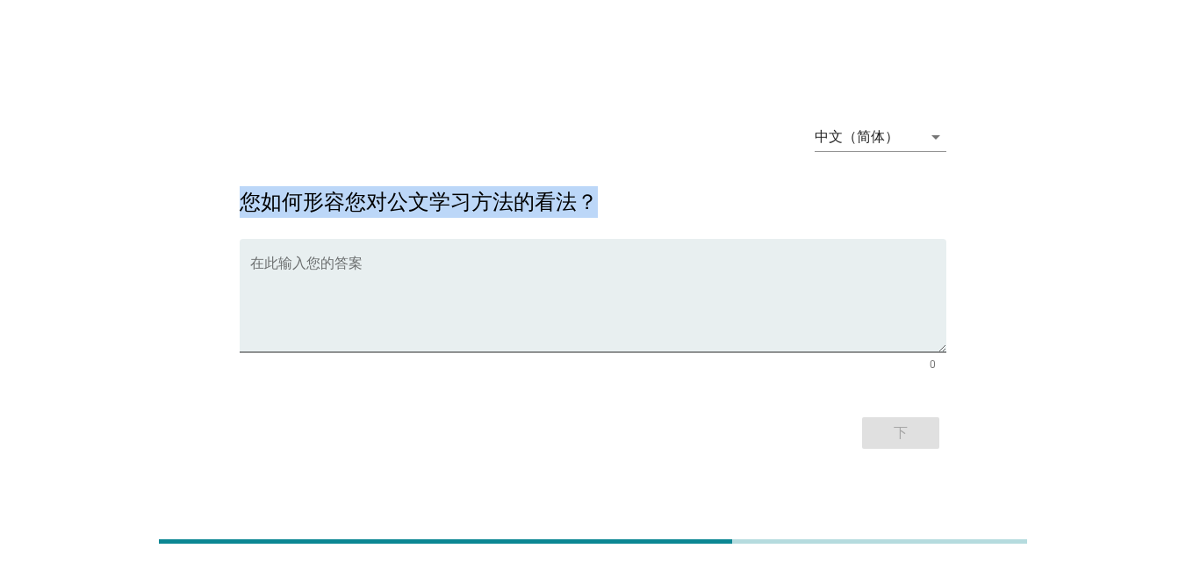
drag, startPoint x: 240, startPoint y: 197, endPoint x: 666, endPoint y: 198, distance: 425.6
click at [666, 198] on h2 "您如何形容您对公文学习方法的看法？" at bounding box center [593, 192] width 706 height 49
copy h2 "您如何形容您对公文学习方法的看法？"
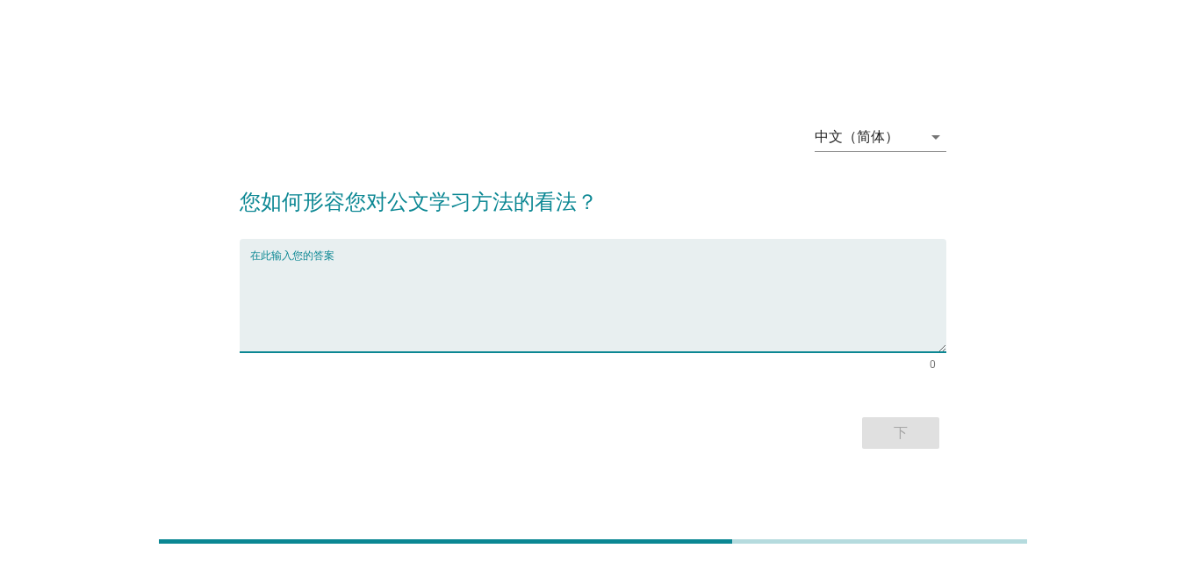
paste textarea "如果你們能透過自學學習數學課本，"
paste textarea "你們就能依自己喜歡的程度往前進步"
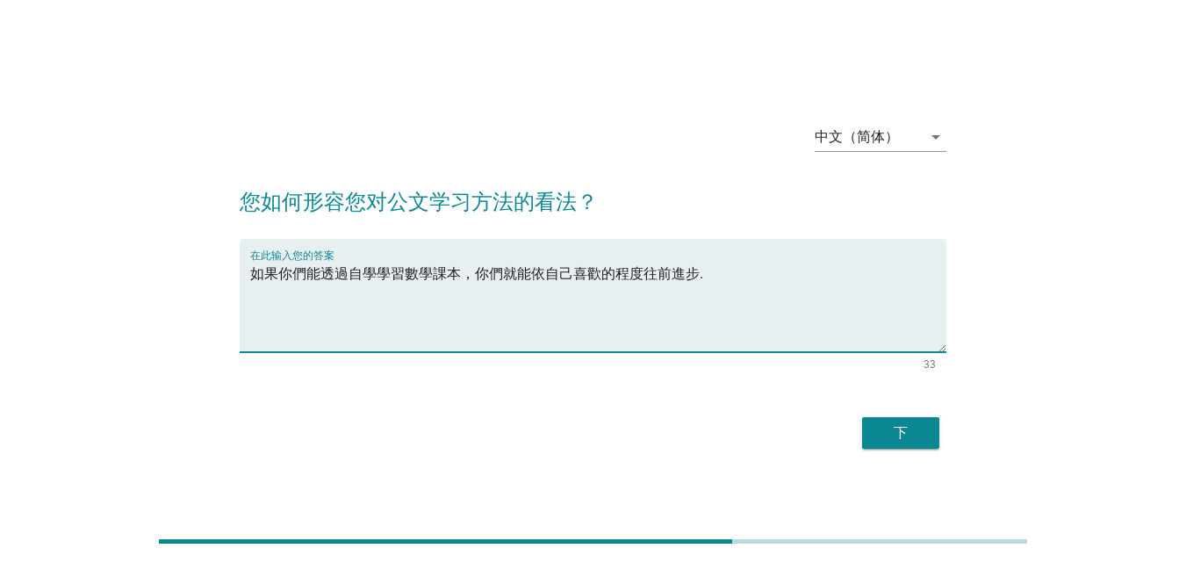
scroll to position [43, 0]
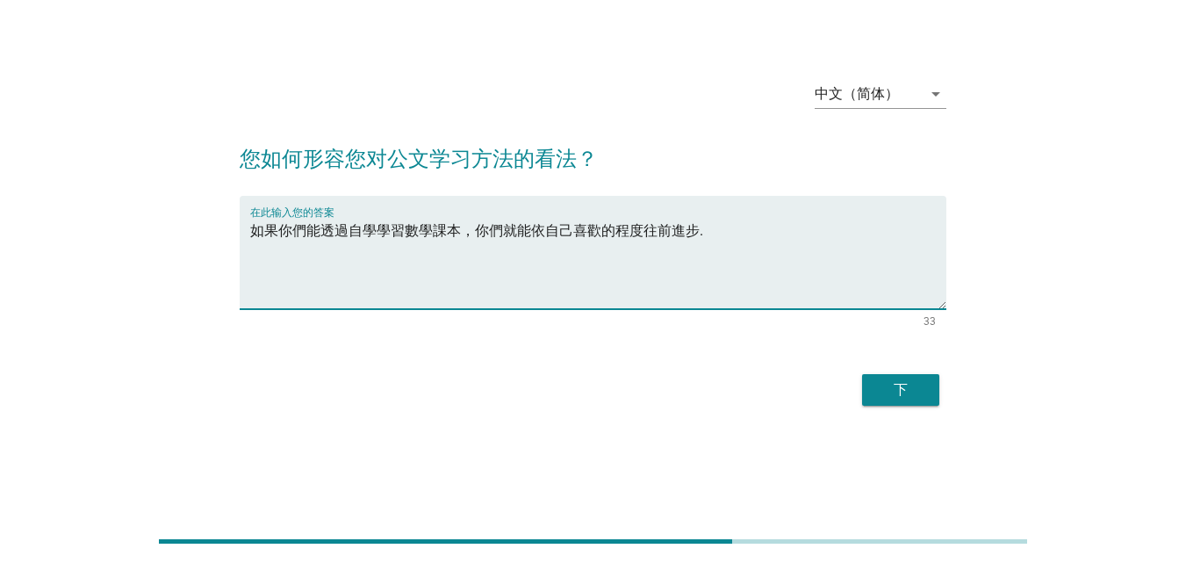
type textarea "如果你們能透過自學學習數學課本，你們就能依自己喜歡的程度往前進步."
click at [905, 378] on button "下" at bounding box center [900, 390] width 77 height 32
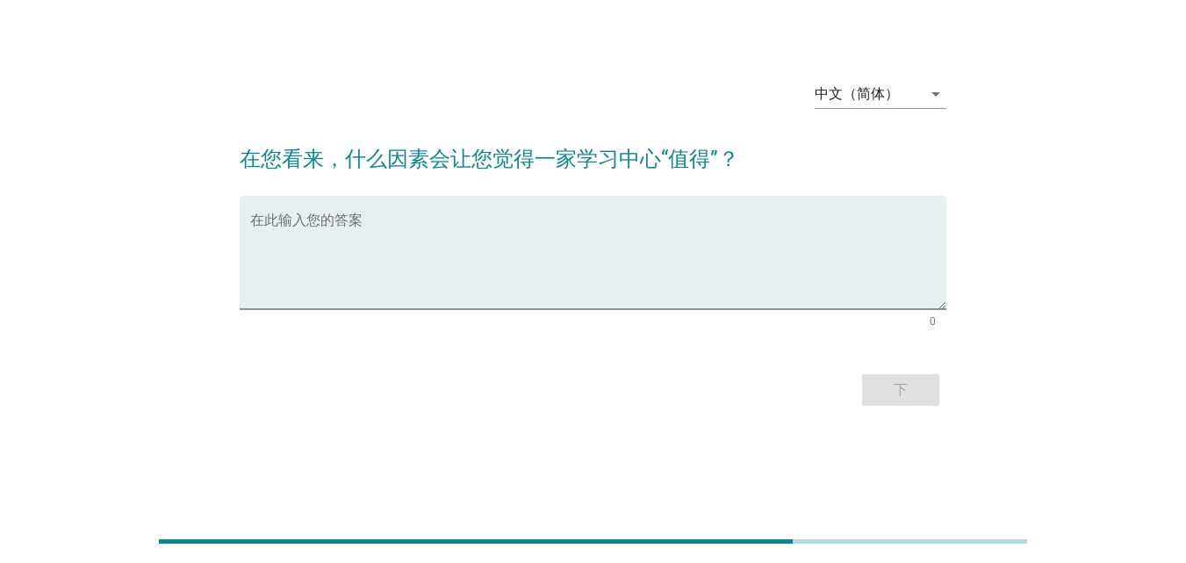
scroll to position [0, 0]
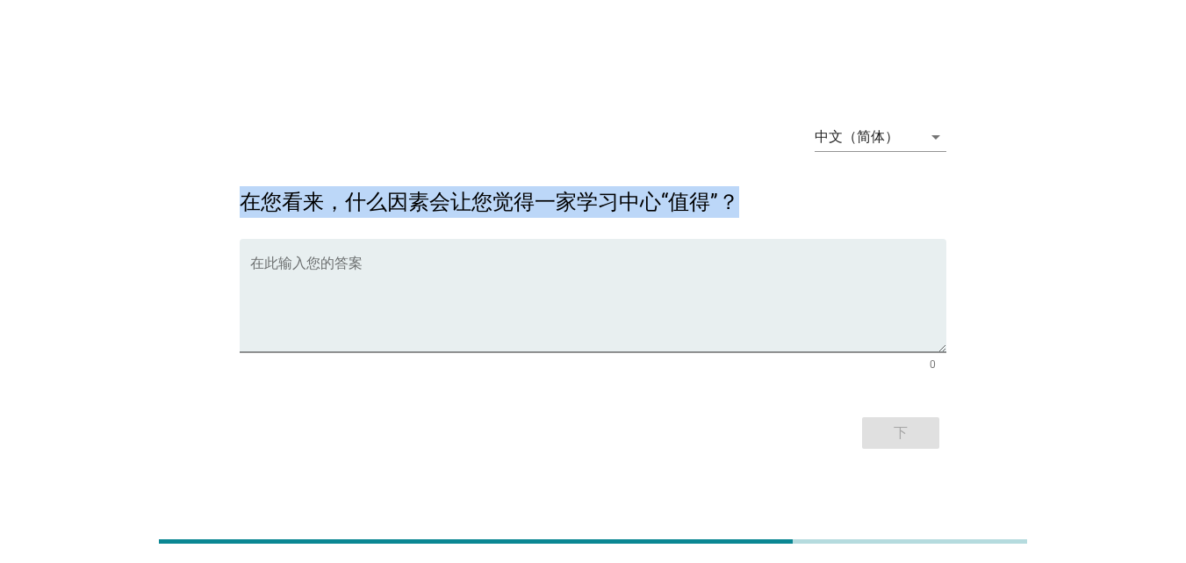
drag, startPoint x: 242, startPoint y: 197, endPoint x: 791, endPoint y: 202, distance: 548.5
click at [791, 202] on h2 "在您看来，什么因素会让您觉得一家学习中心“值得”？" at bounding box center [593, 192] width 706 height 49
copy h2 "在您看来，什么因素会让您觉得一家学习中心“值得”？"
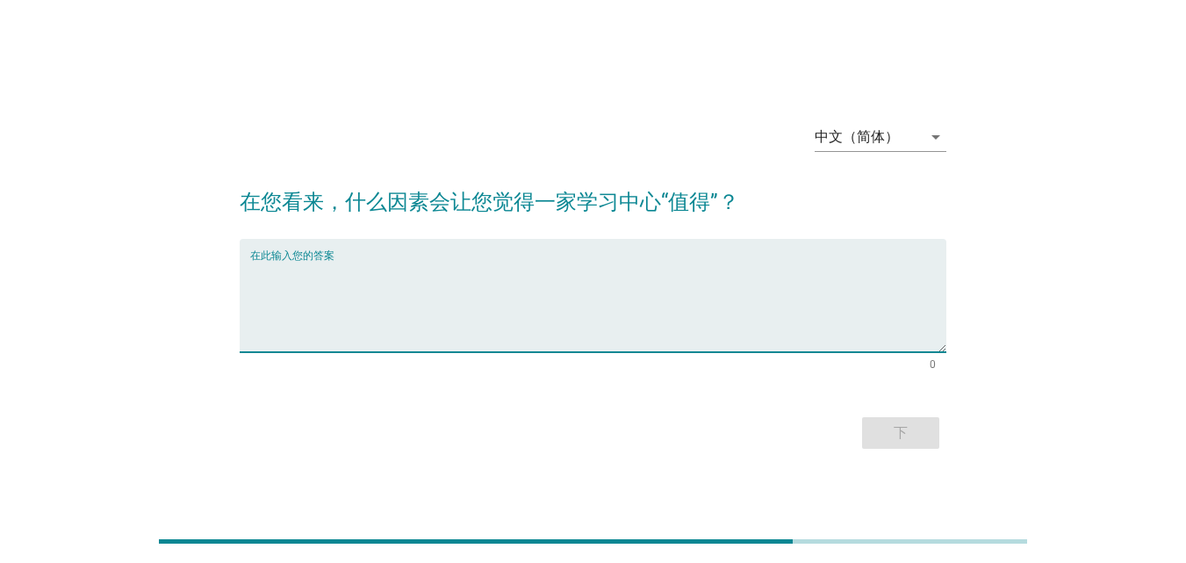
paste textarea "教师的满意度很大程度上取决于你个人的技能组合以及什么让你在生活中最快乐"
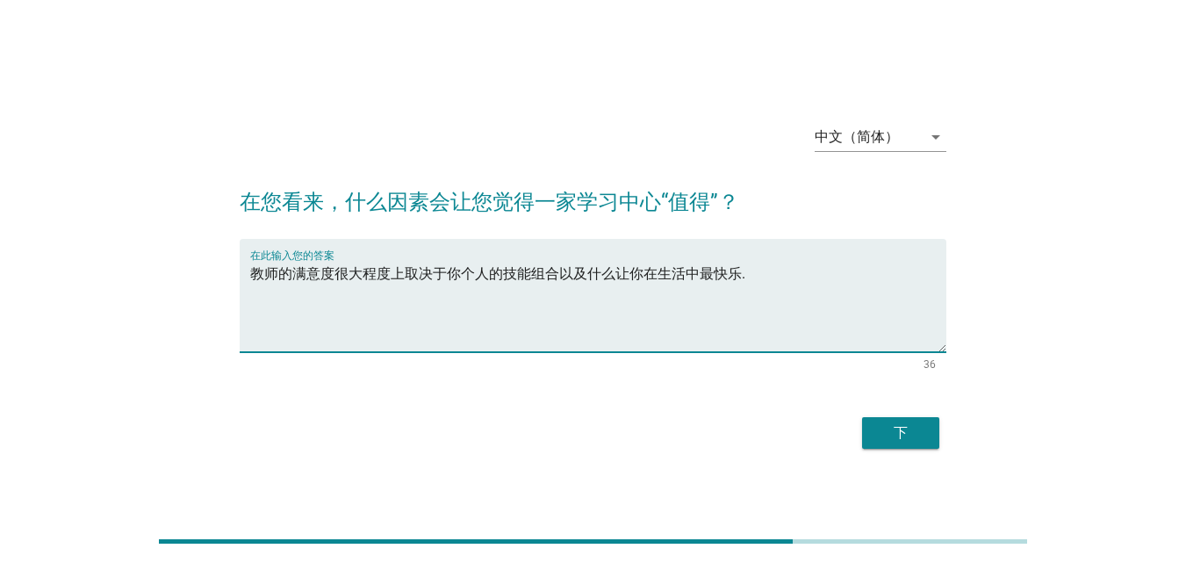
type textarea "教师的满意度很大程度上取决于你个人的技能组合以及什么让你在生活中最快乐."
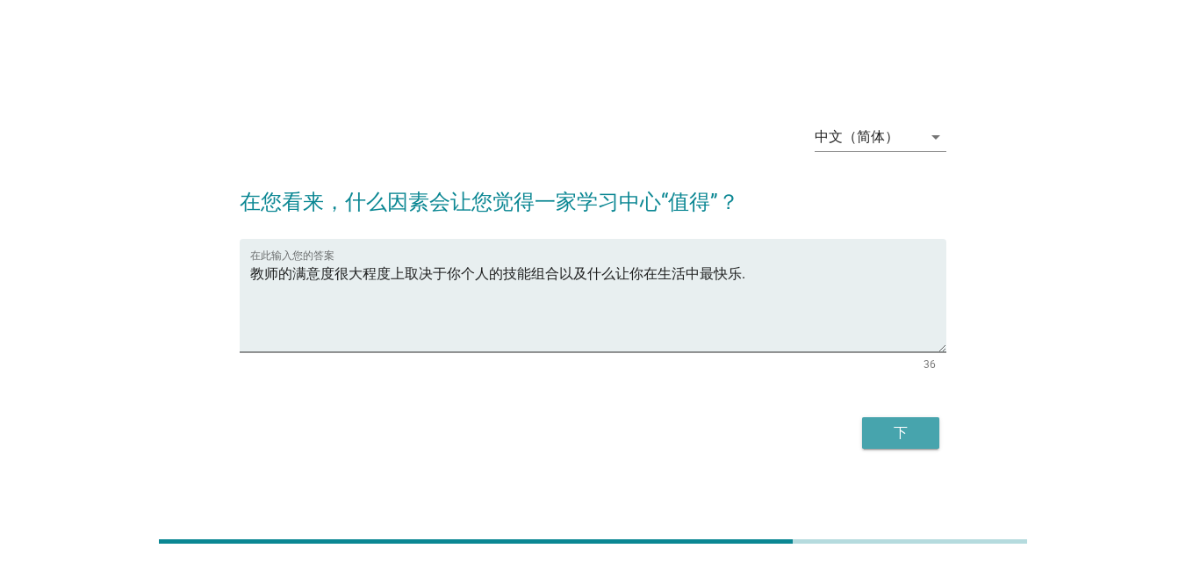
click at [901, 428] on div "下" at bounding box center [900, 432] width 49 height 21
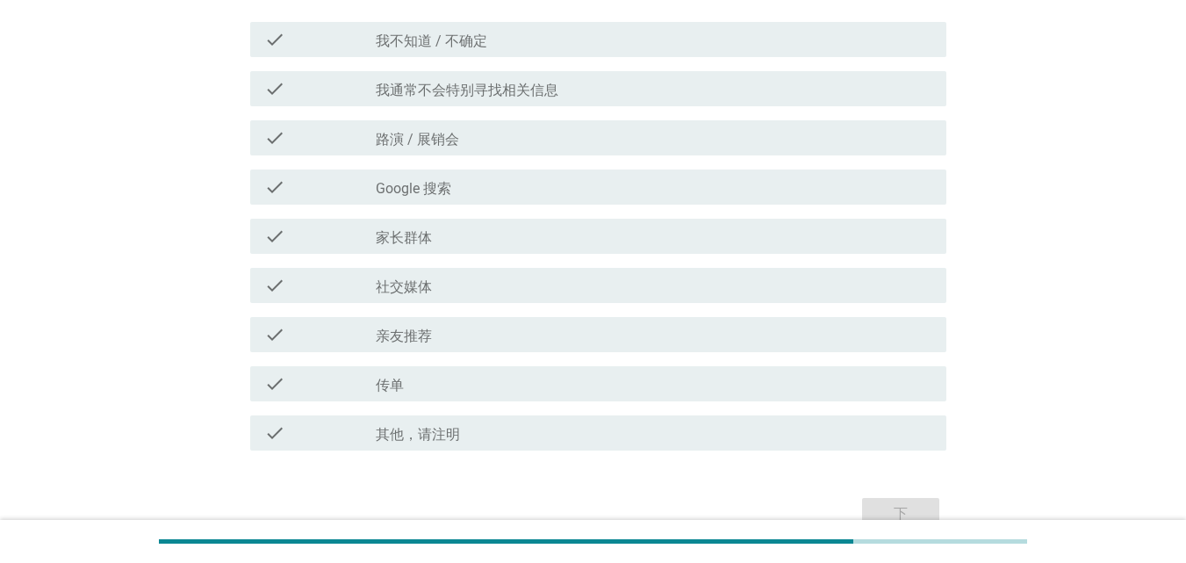
scroll to position [227, 0]
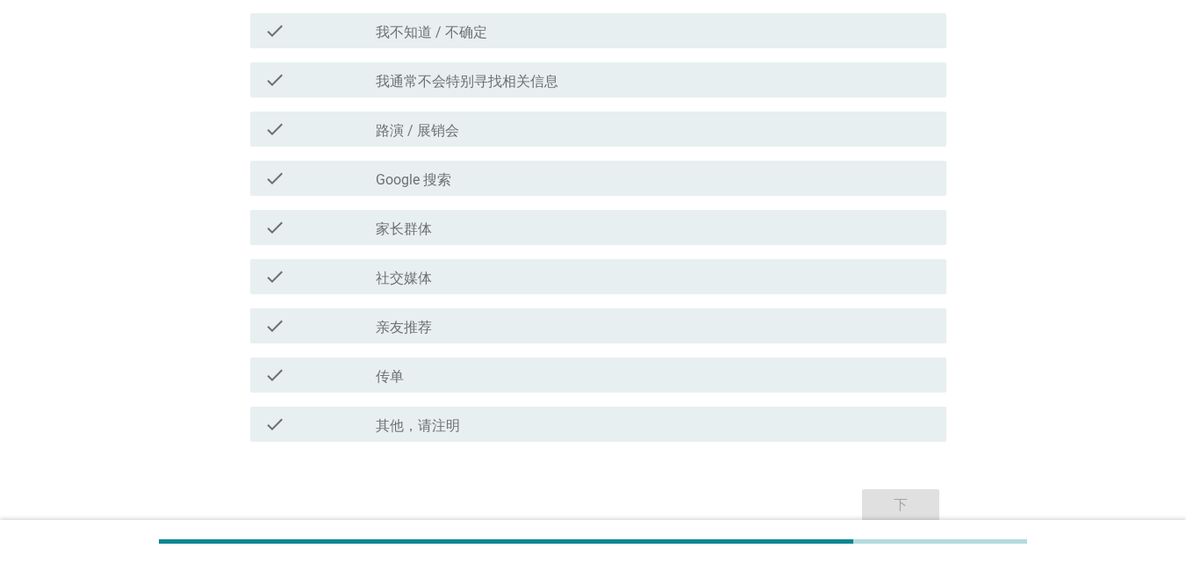
click at [499, 229] on div "check_box_outline_blank 家长群体" at bounding box center [654, 227] width 556 height 21
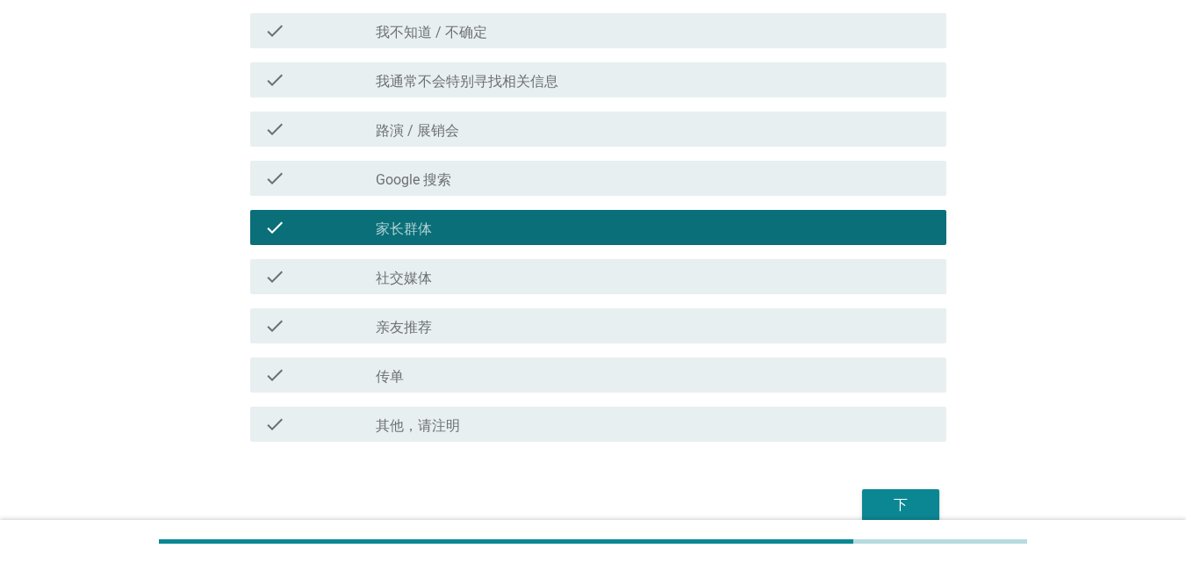
click at [497, 266] on div "check_box_outline_blank 社交媒体" at bounding box center [654, 276] width 556 height 21
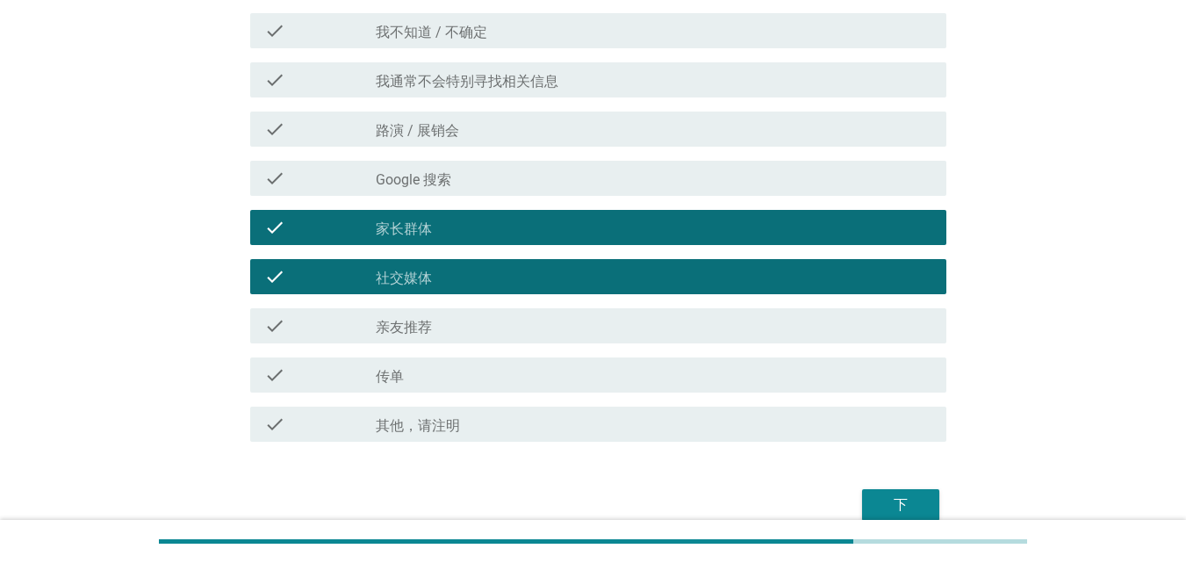
click at [499, 322] on div "check_box_outline_blank 亲友推荐" at bounding box center [654, 325] width 556 height 21
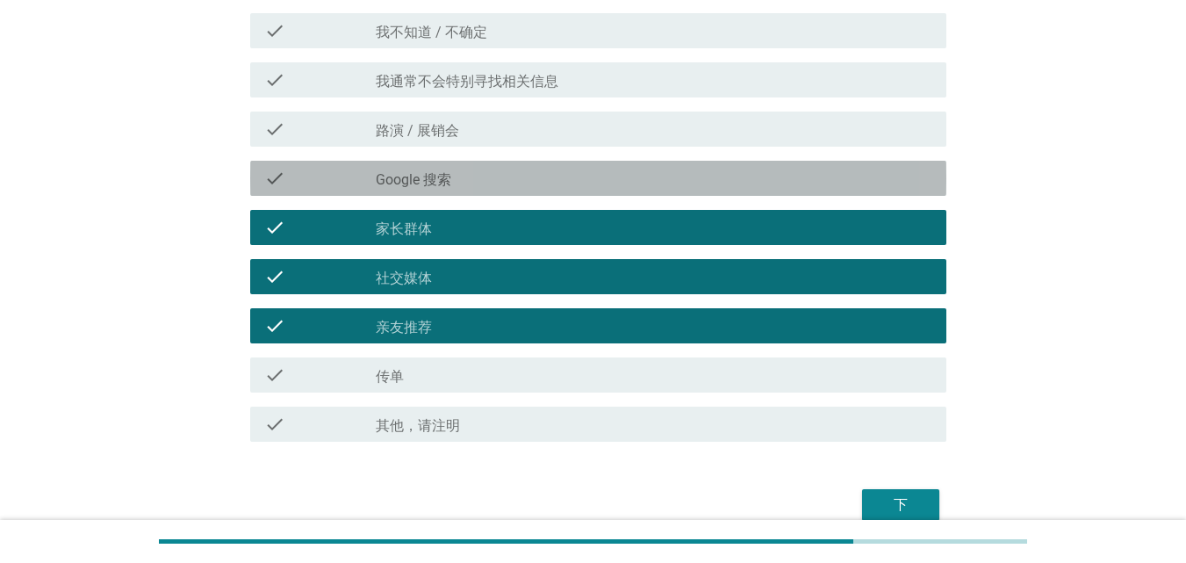
click at [486, 169] on div "check_box_outline_blank Google 搜索" at bounding box center [654, 178] width 556 height 21
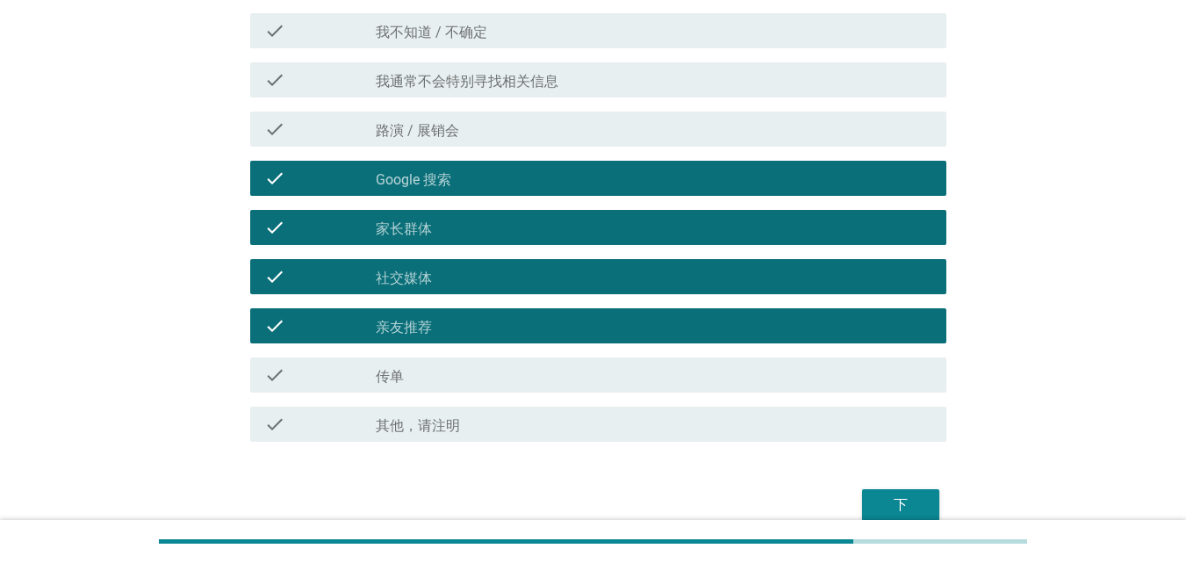
click at [890, 501] on div "下" at bounding box center [900, 504] width 49 height 21
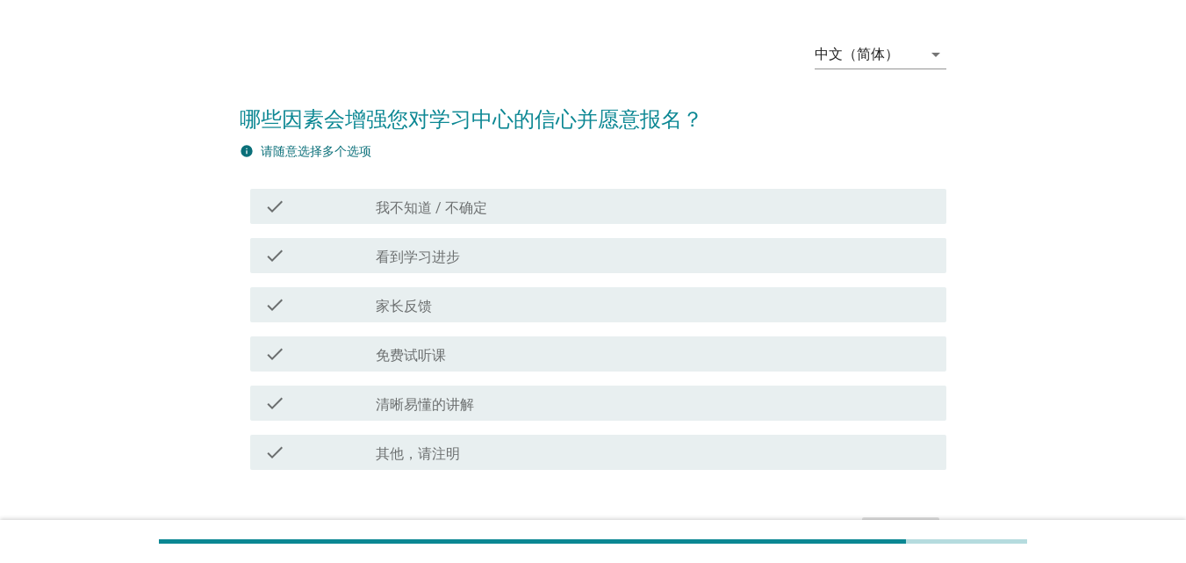
scroll to position [115, 0]
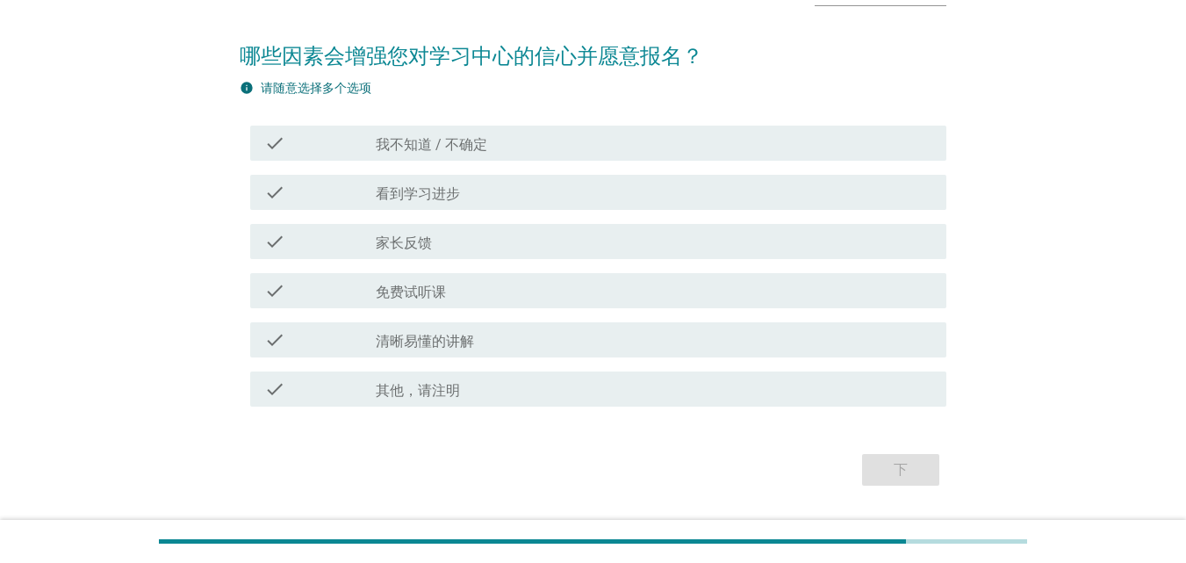
click at [458, 289] on div "check_box_outline_blank 免费试听课" at bounding box center [654, 290] width 556 height 21
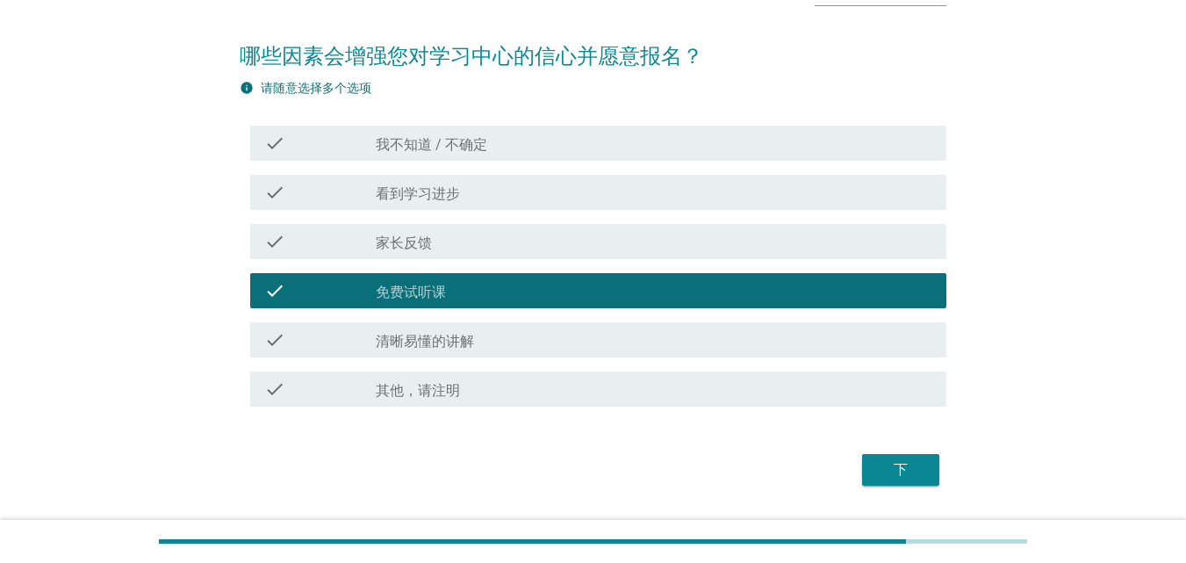
click at [509, 335] on div "check_box_outline_blank 清晰易懂的讲解" at bounding box center [654, 339] width 556 height 21
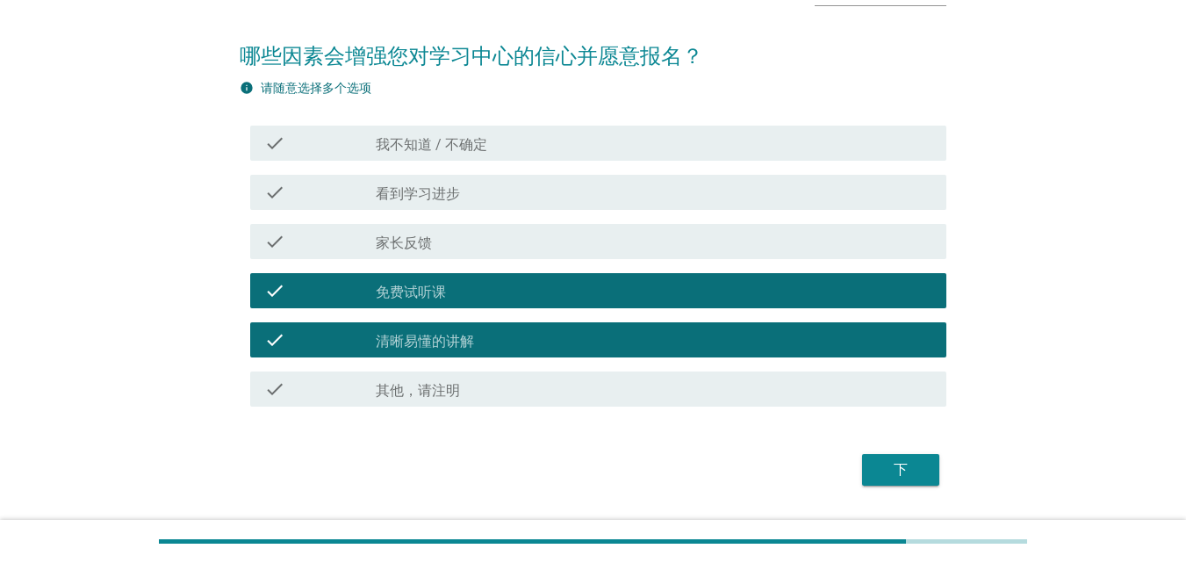
click at [488, 190] on div "check_box_outline_blank 看到学习进步" at bounding box center [654, 192] width 556 height 21
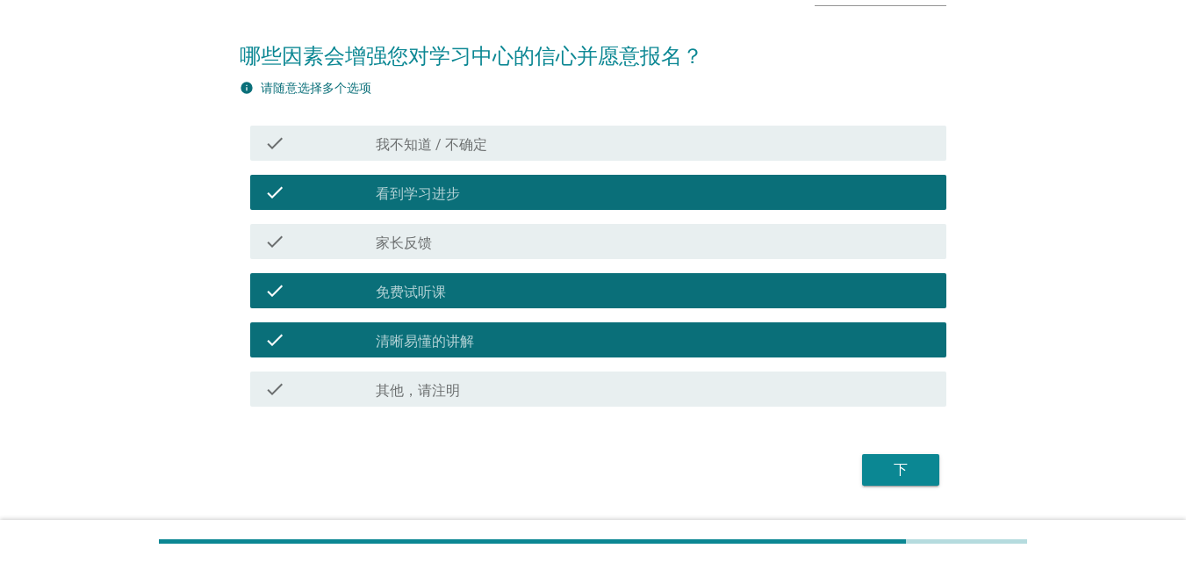
click at [904, 450] on div "下" at bounding box center [593, 469] width 706 height 42
click at [485, 237] on div "check_box_outline_blank 家长反馈" at bounding box center [654, 241] width 556 height 21
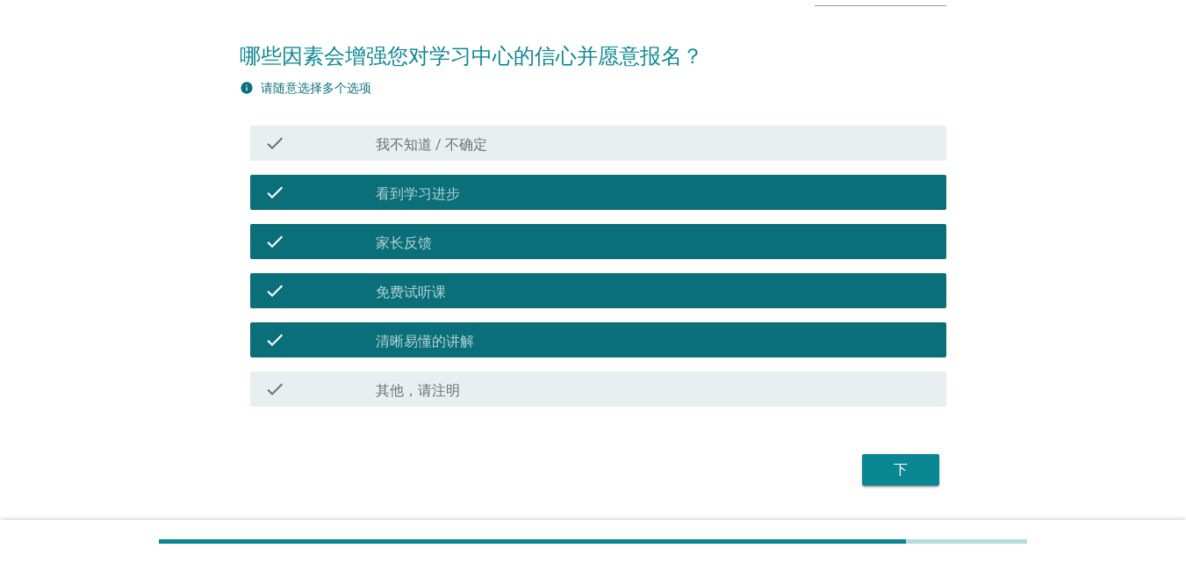
click at [907, 465] on div "下" at bounding box center [900, 469] width 49 height 21
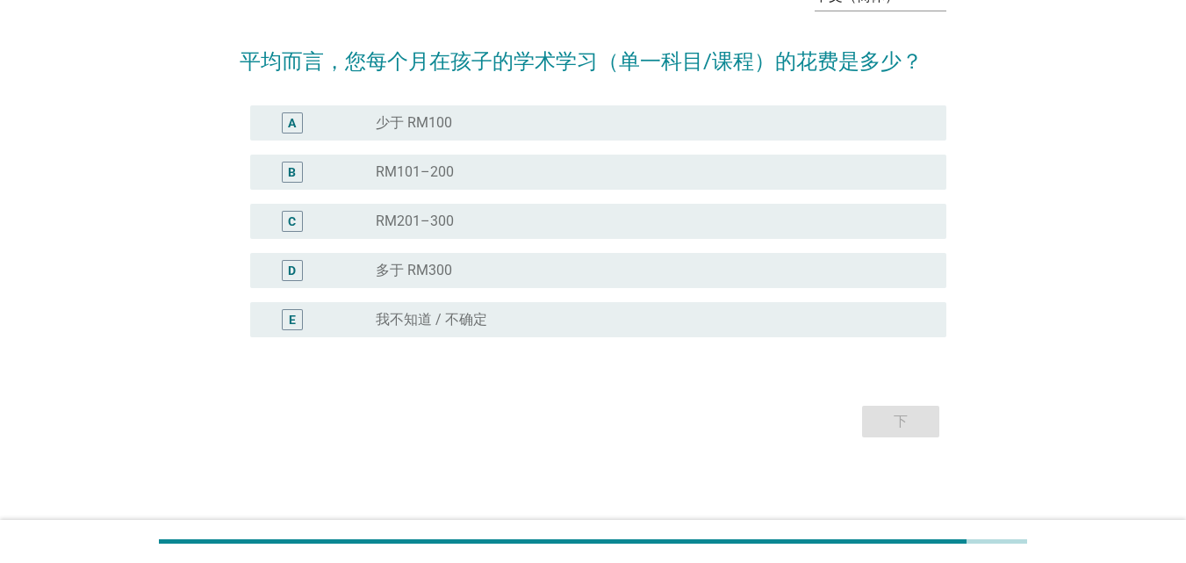
scroll to position [0, 0]
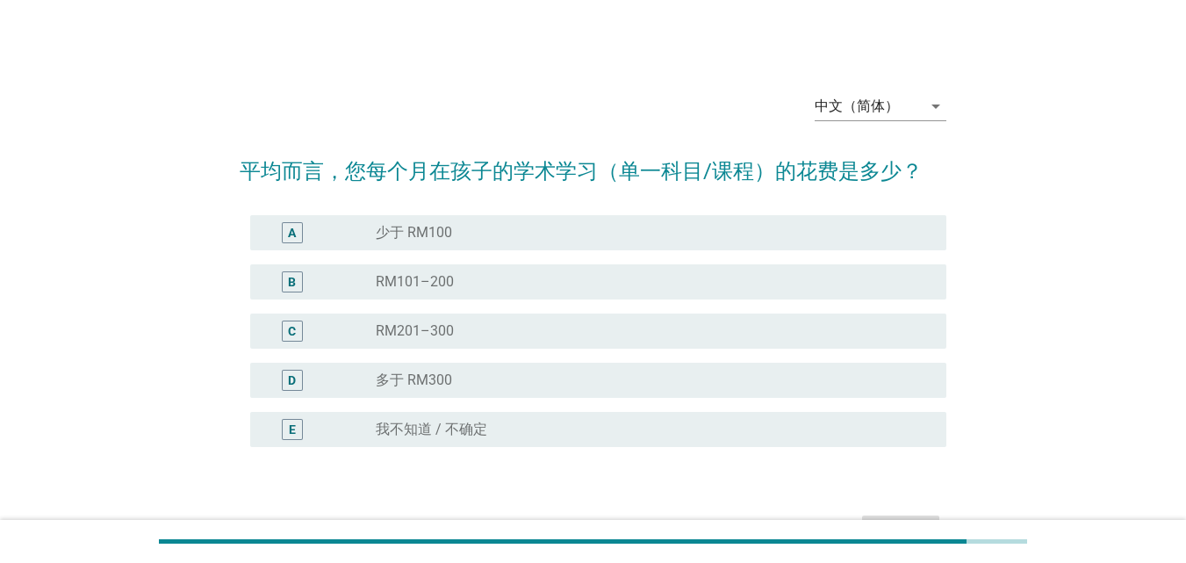
click at [586, 225] on div "radio_button_unchecked 少于 RM100" at bounding box center [647, 233] width 542 height 18
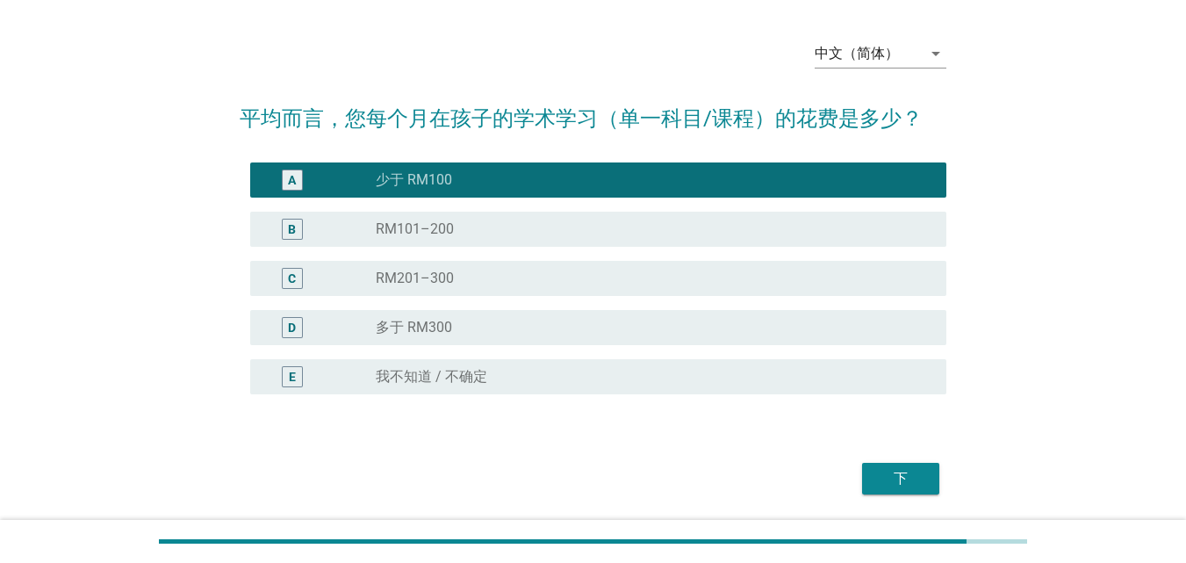
scroll to position [75, 0]
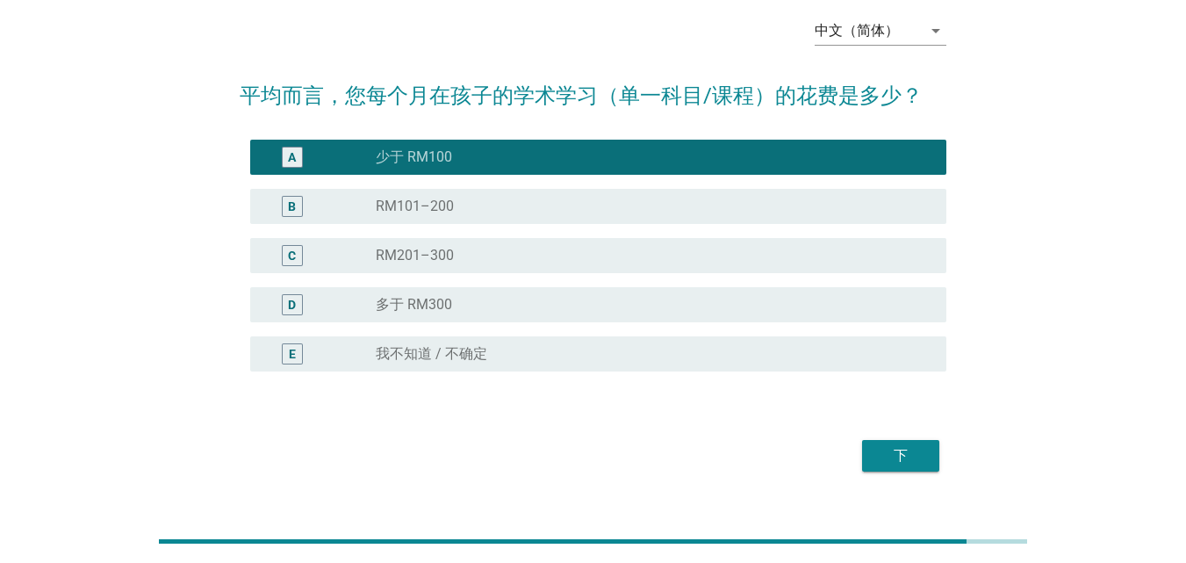
click at [902, 455] on div "下" at bounding box center [900, 455] width 49 height 21
